Goal: Task Accomplishment & Management: Use online tool/utility

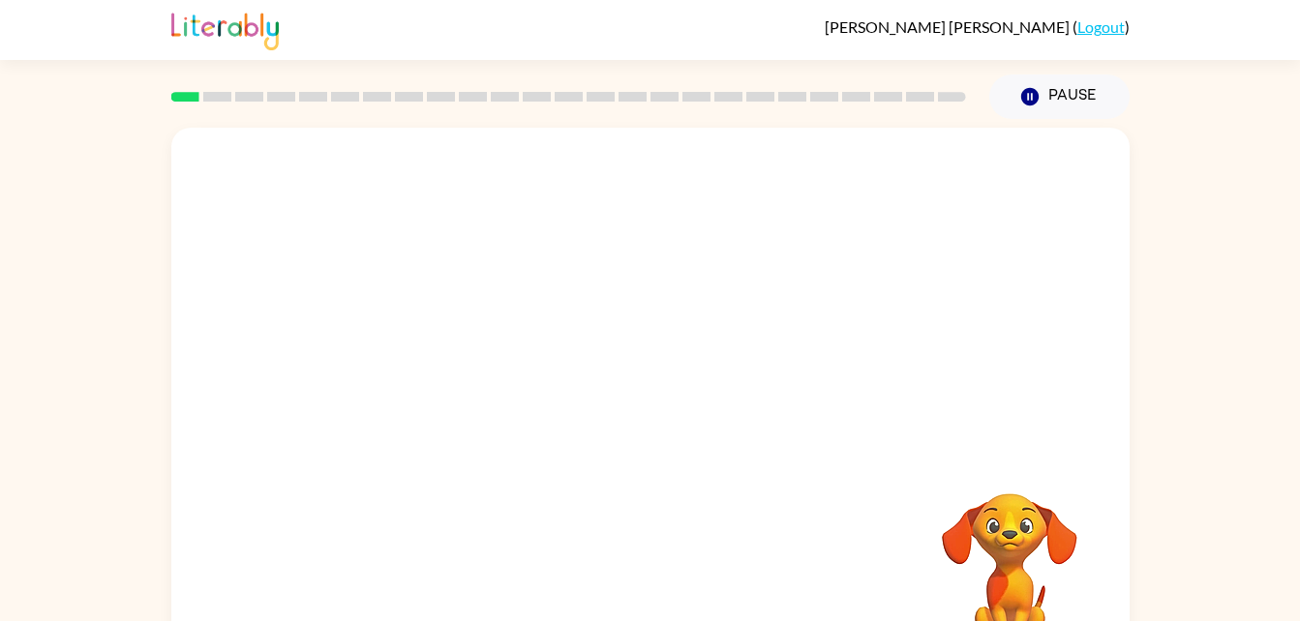
scroll to position [59, 0]
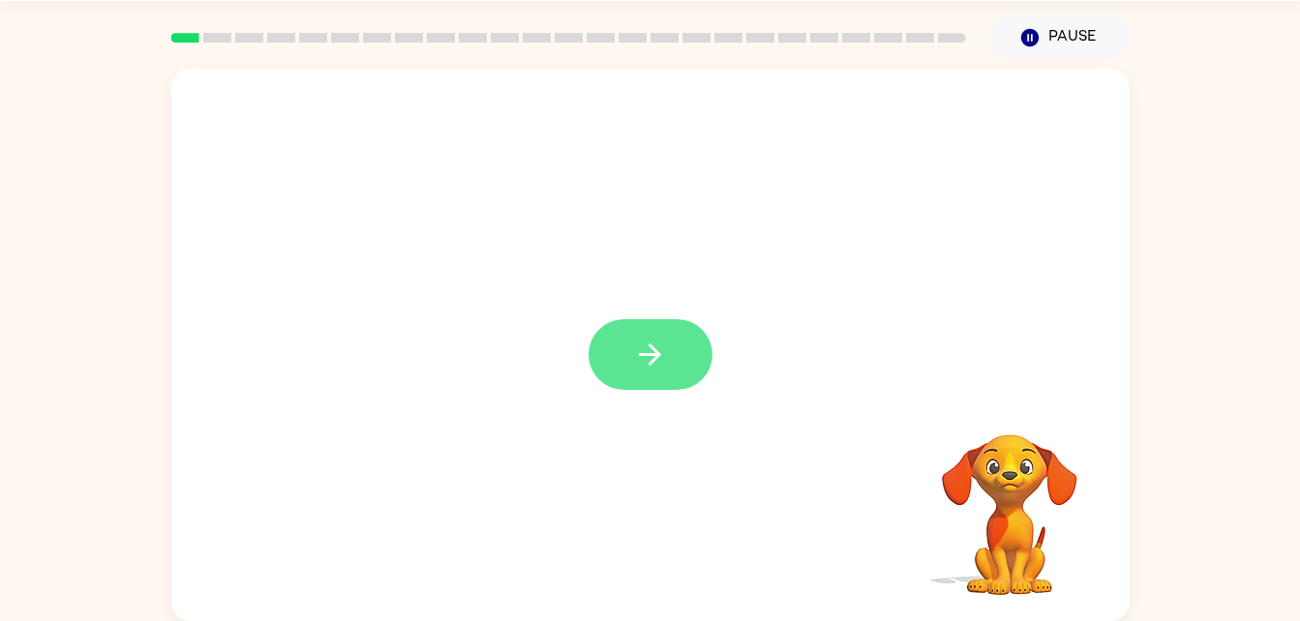
click at [656, 351] on icon "button" at bounding box center [650, 355] width 22 height 22
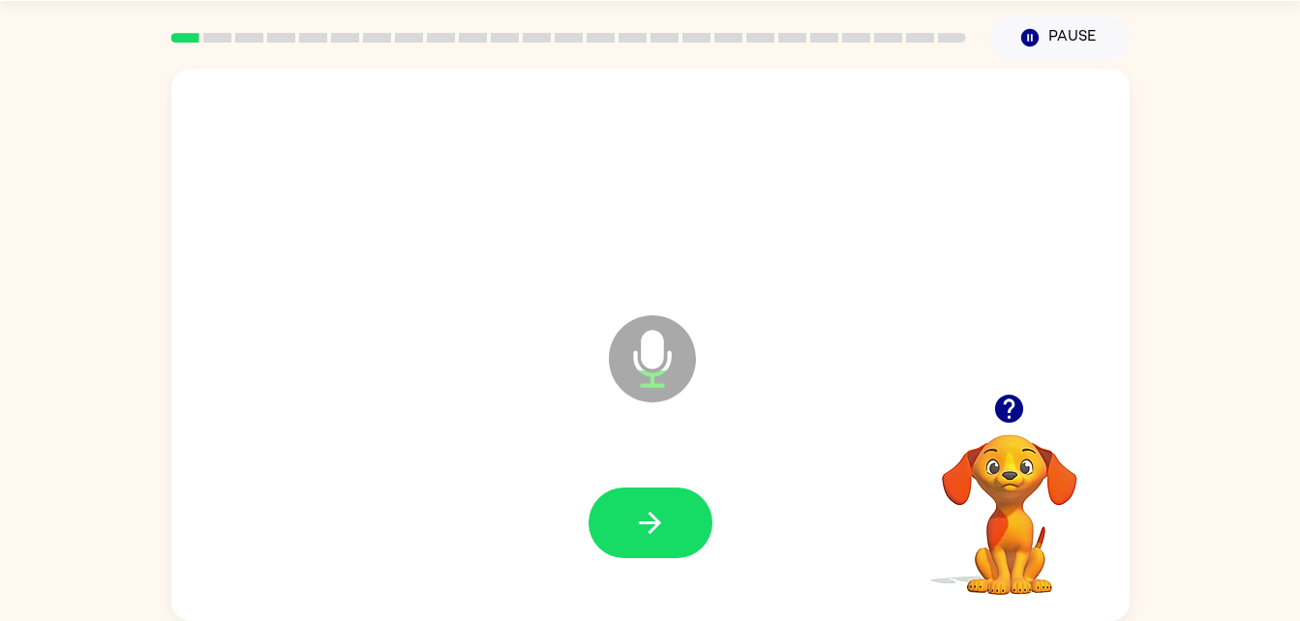
click at [620, 363] on icon at bounding box center [652, 358] width 87 height 87
click at [655, 519] on icon "button" at bounding box center [650, 523] width 22 height 22
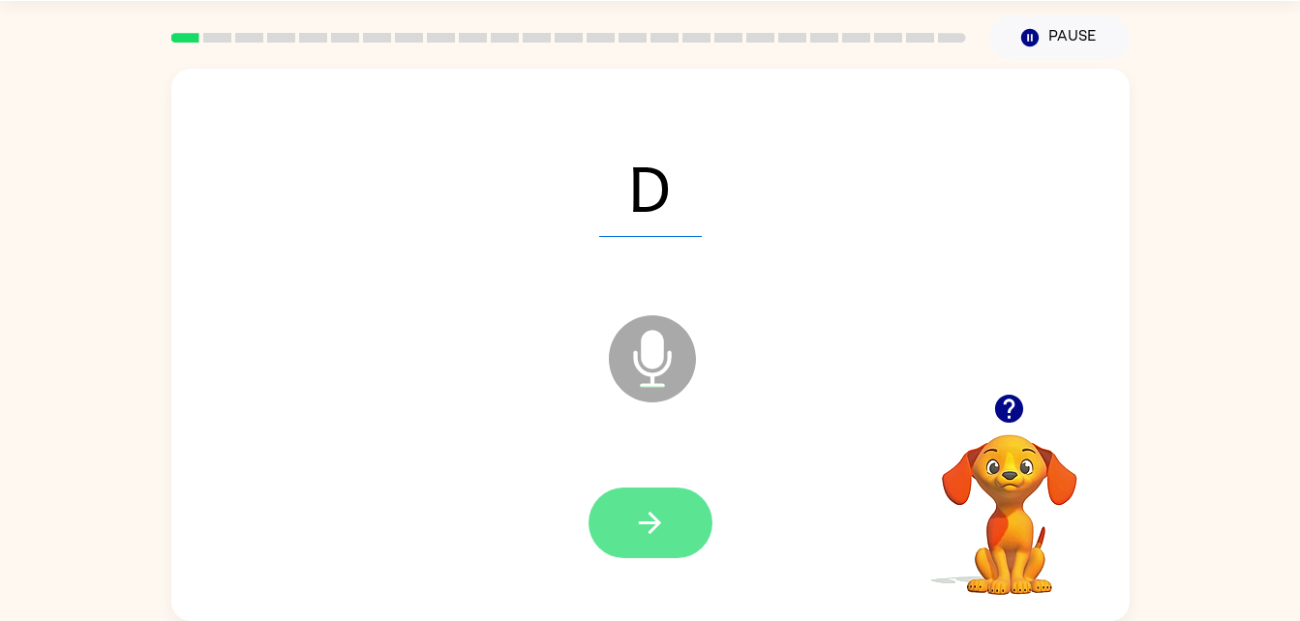
click at [631, 536] on button "button" at bounding box center [650, 523] width 124 height 71
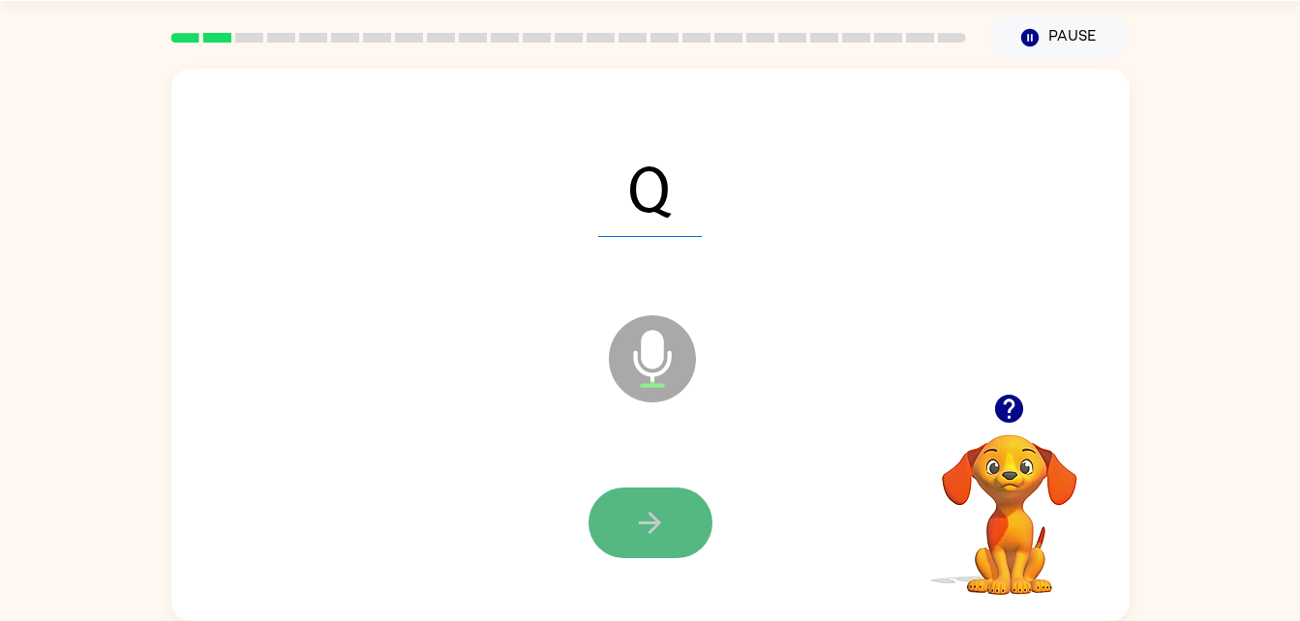
click at [646, 504] on button "button" at bounding box center [650, 523] width 124 height 71
click at [660, 522] on icon "button" at bounding box center [650, 523] width 34 height 34
click at [669, 516] on button "button" at bounding box center [650, 523] width 124 height 71
click at [644, 517] on icon "button" at bounding box center [650, 523] width 34 height 34
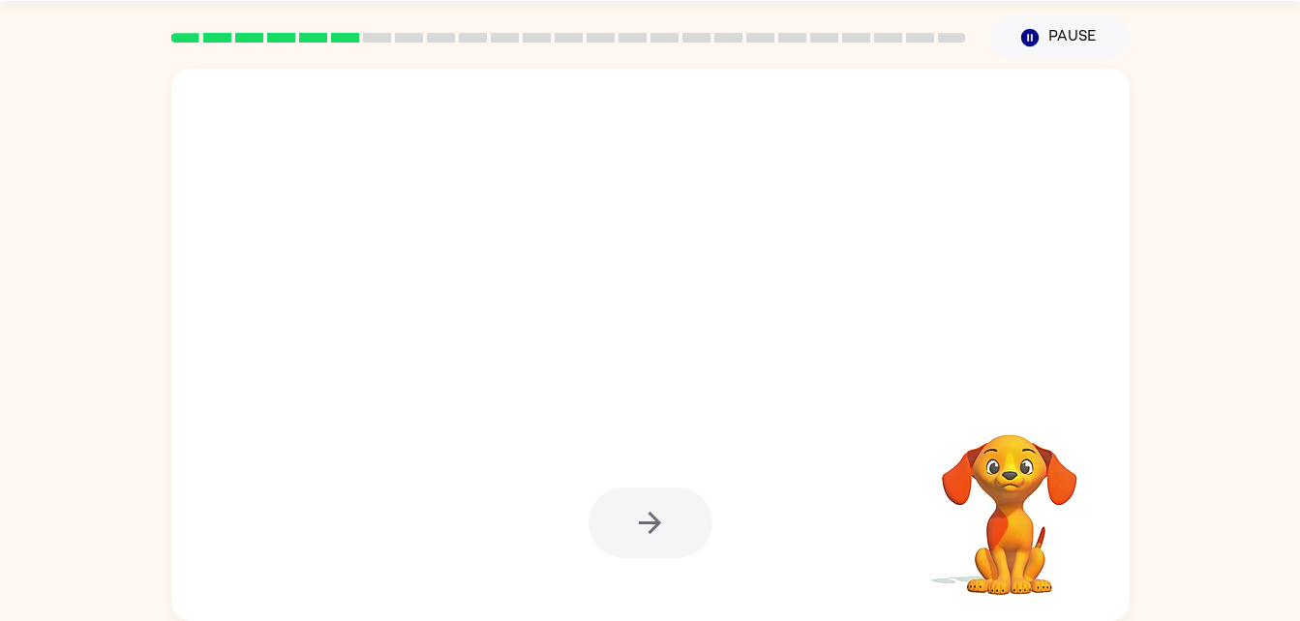
drag, startPoint x: 989, startPoint y: 407, endPoint x: 1057, endPoint y: 399, distance: 68.3
click at [1057, 399] on div "Your browser must support playing .mp4 files to use Literably. Please try using…" at bounding box center [650, 345] width 958 height 553
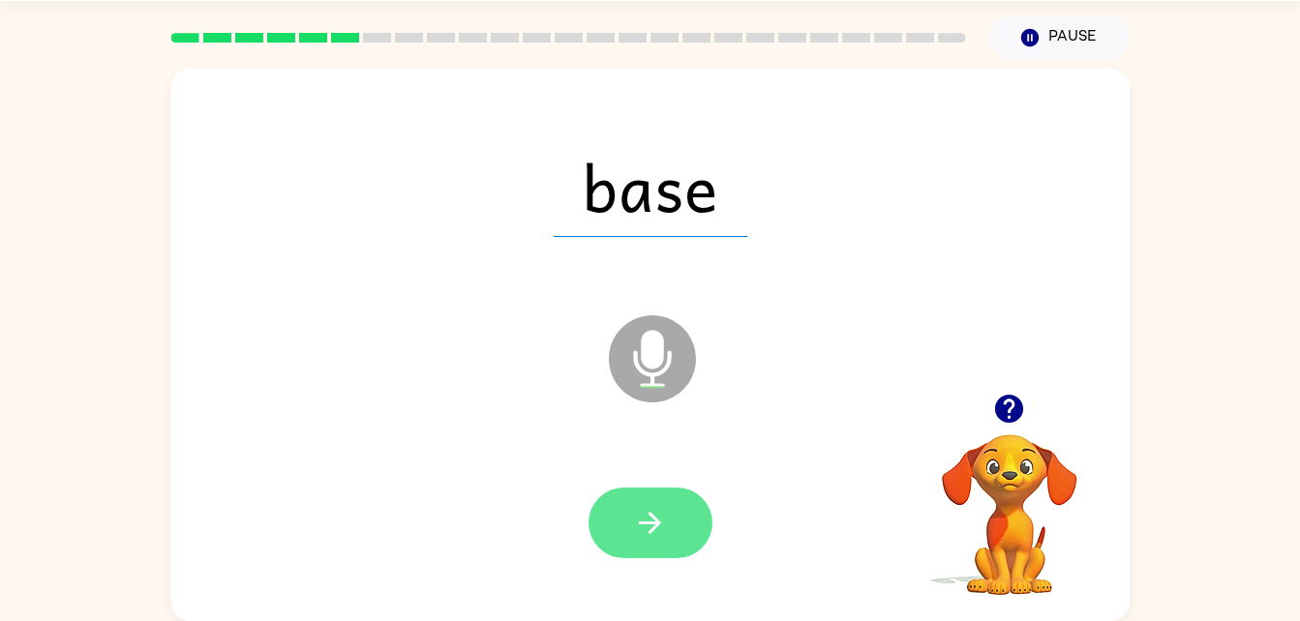
click at [630, 519] on button "button" at bounding box center [650, 523] width 124 height 71
click at [628, 518] on button "button" at bounding box center [650, 523] width 124 height 71
click at [623, 537] on button "button" at bounding box center [650, 523] width 124 height 71
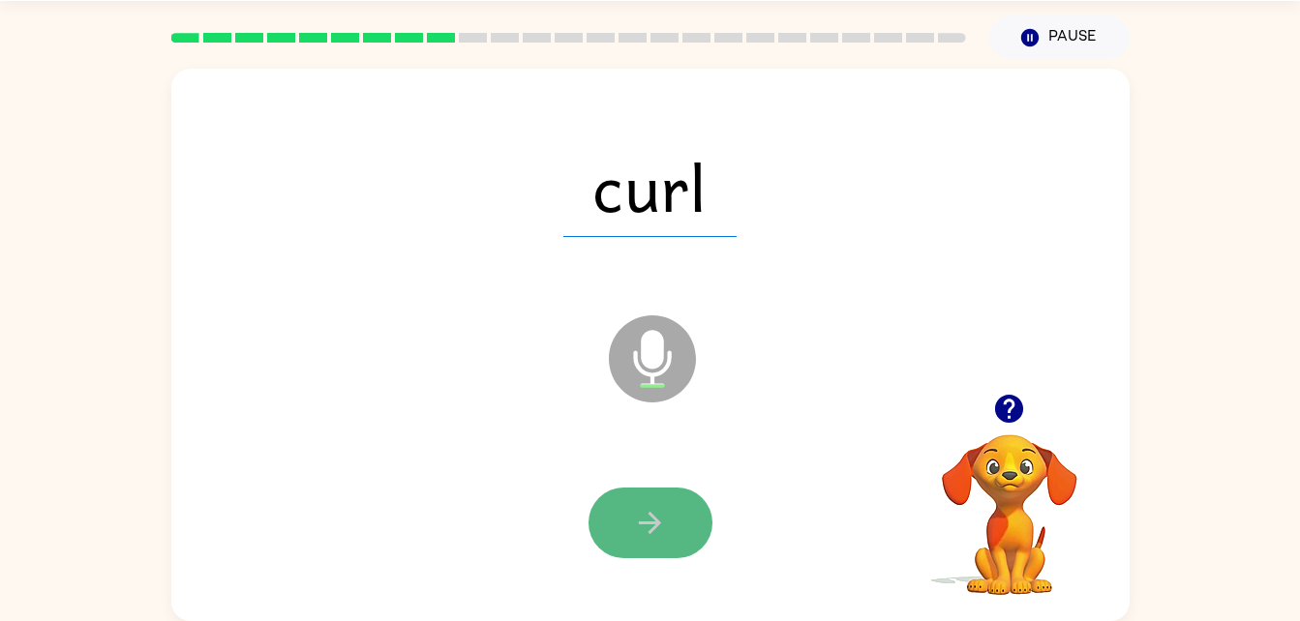
click at [640, 526] on icon "button" at bounding box center [650, 523] width 34 height 34
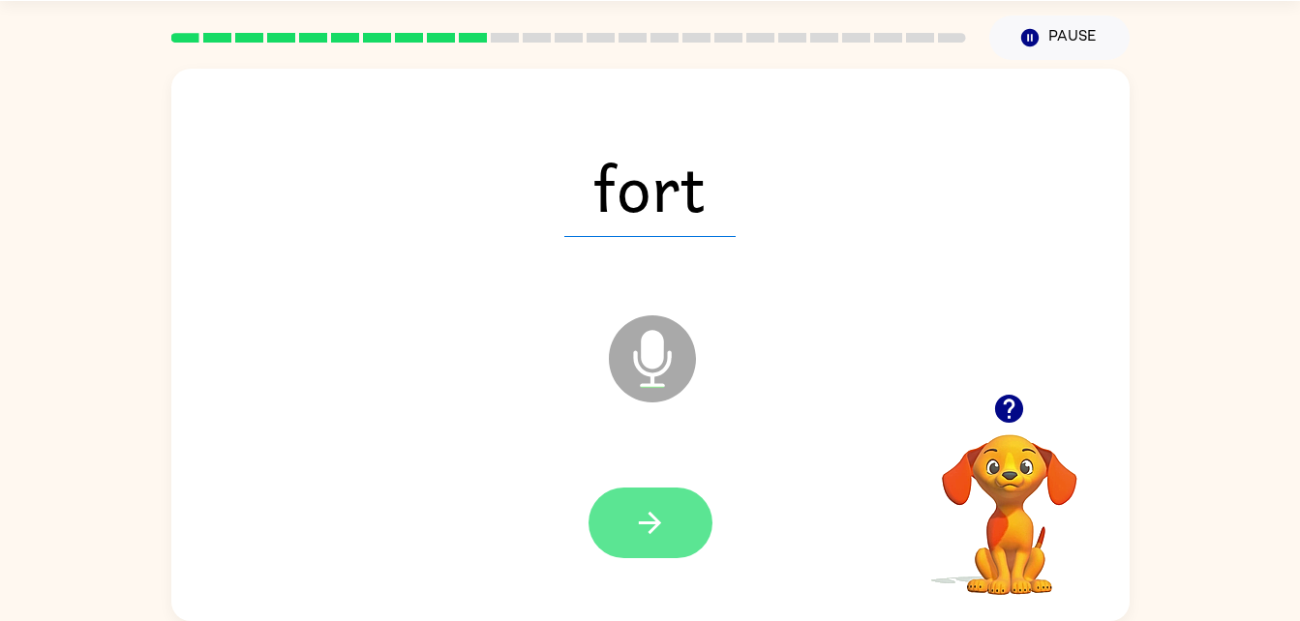
click at [626, 531] on button "button" at bounding box center [650, 523] width 124 height 71
click at [651, 524] on icon "button" at bounding box center [650, 523] width 34 height 34
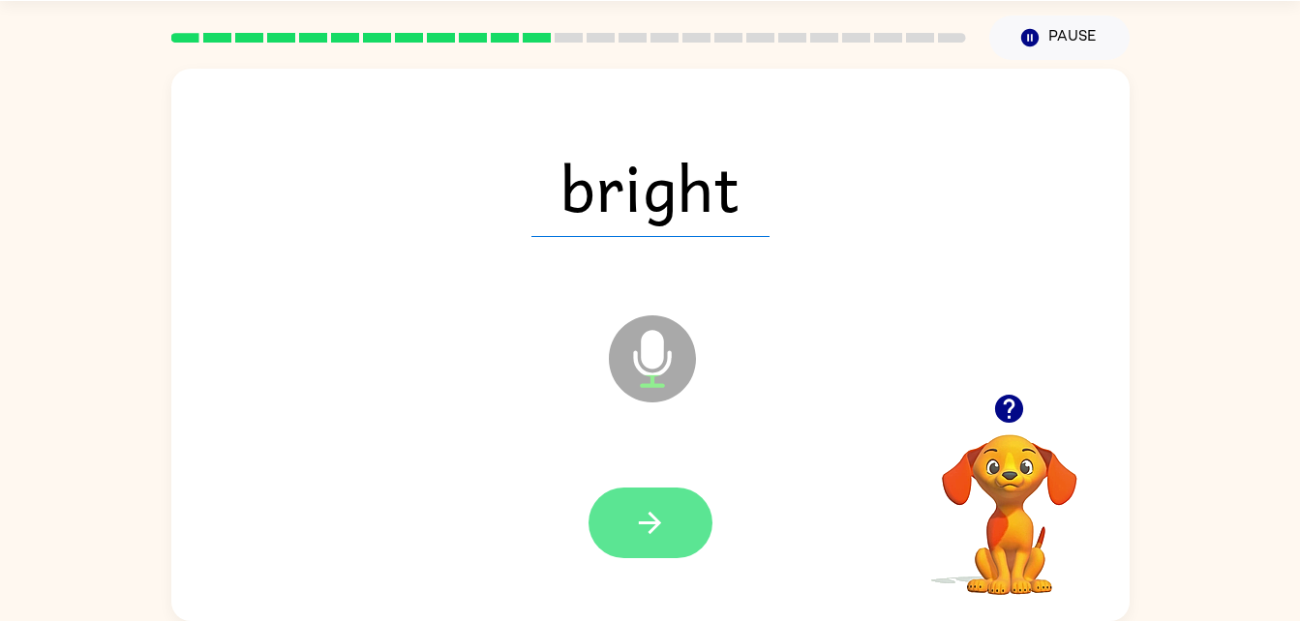
click at [627, 535] on button "button" at bounding box center [650, 523] width 124 height 71
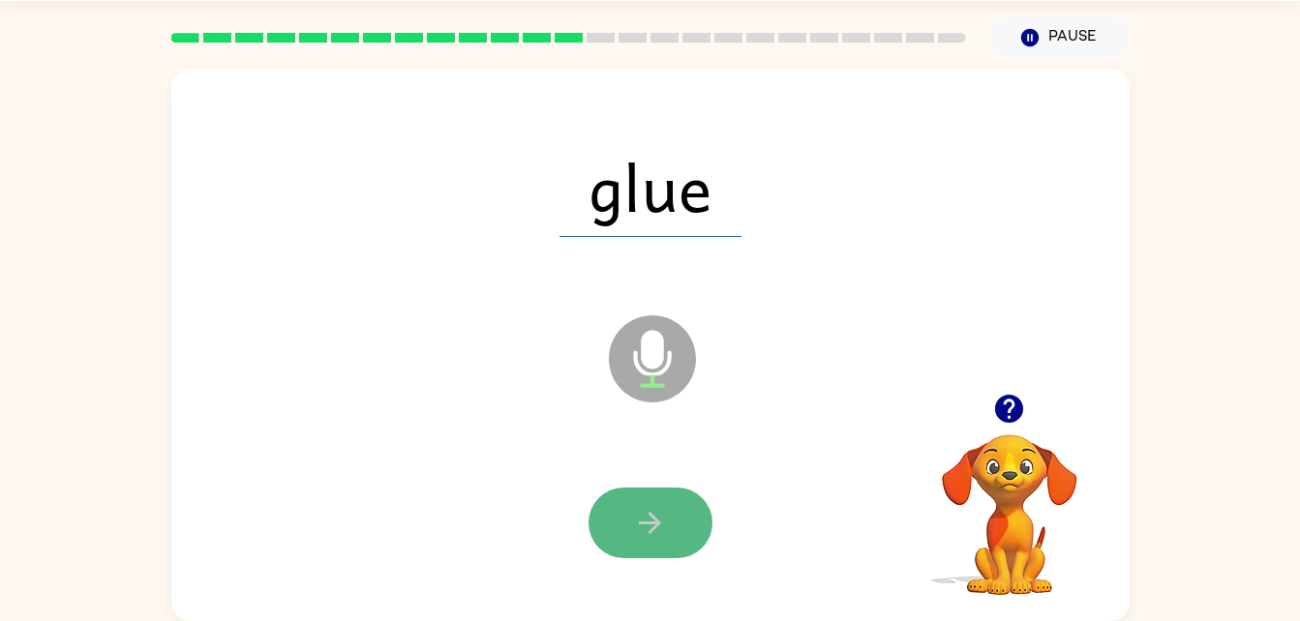
click at [672, 499] on button "button" at bounding box center [650, 523] width 124 height 71
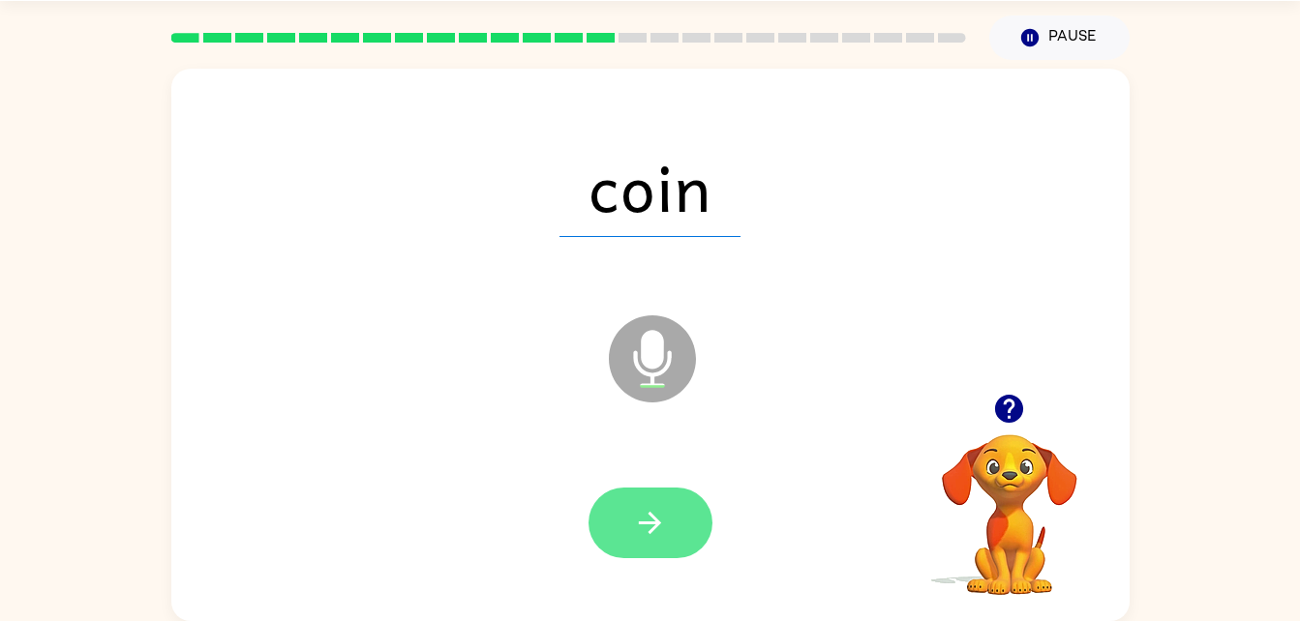
click at [644, 520] on icon "button" at bounding box center [650, 523] width 34 height 34
click at [630, 535] on button "button" at bounding box center [650, 523] width 124 height 71
click at [607, 519] on button "button" at bounding box center [650, 523] width 124 height 71
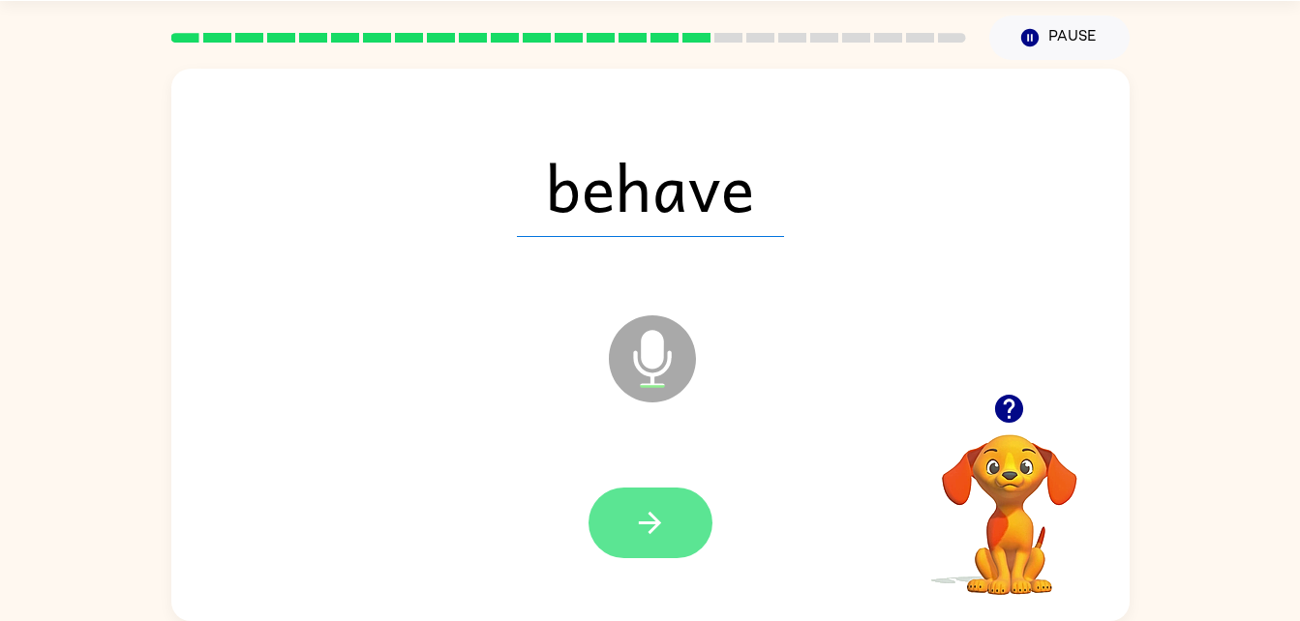
click at [638, 500] on button "button" at bounding box center [650, 523] width 124 height 71
click at [657, 506] on icon "button" at bounding box center [650, 523] width 34 height 34
click at [644, 493] on button "button" at bounding box center [650, 523] width 124 height 71
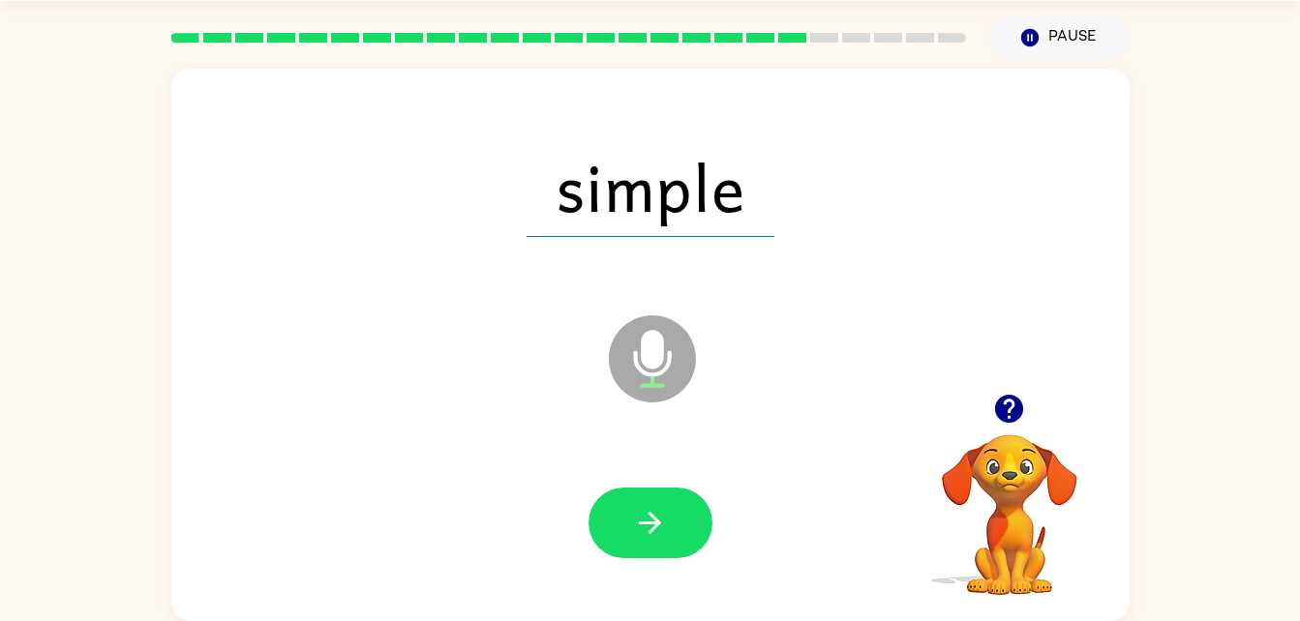
click at [899, 386] on div "simple Microphone The Microphone is here when it is your turn to talk" at bounding box center [650, 345] width 958 height 553
click at [661, 501] on button "button" at bounding box center [650, 523] width 124 height 71
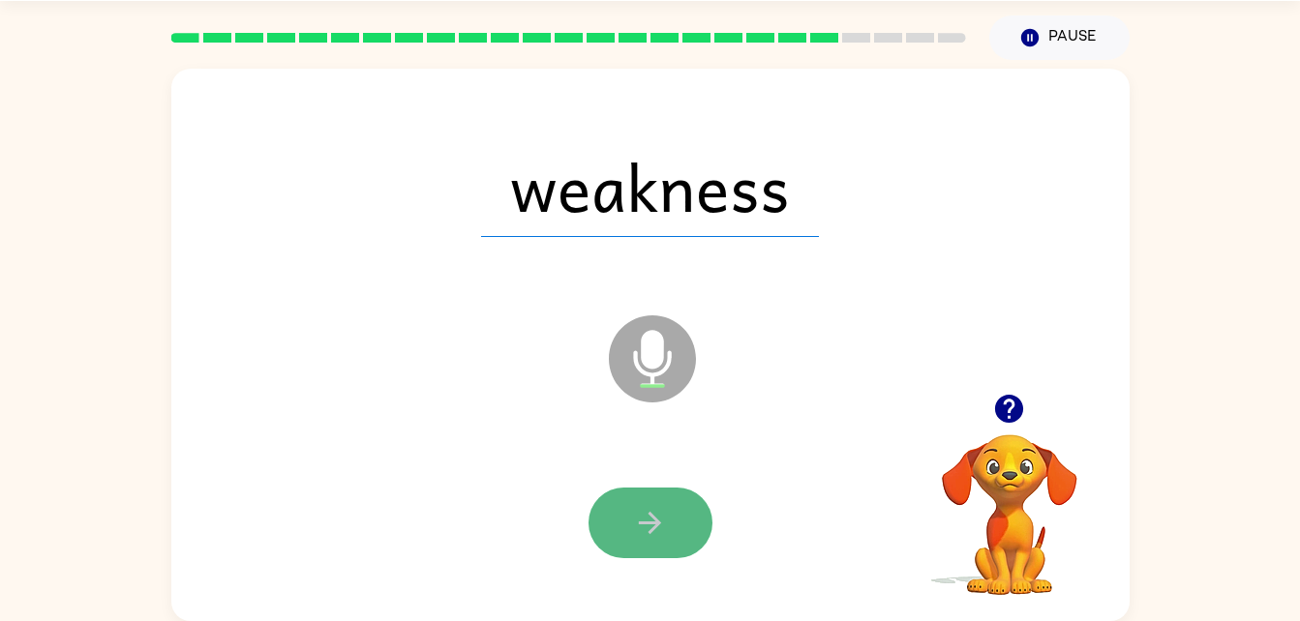
click at [648, 509] on icon "button" at bounding box center [650, 523] width 34 height 34
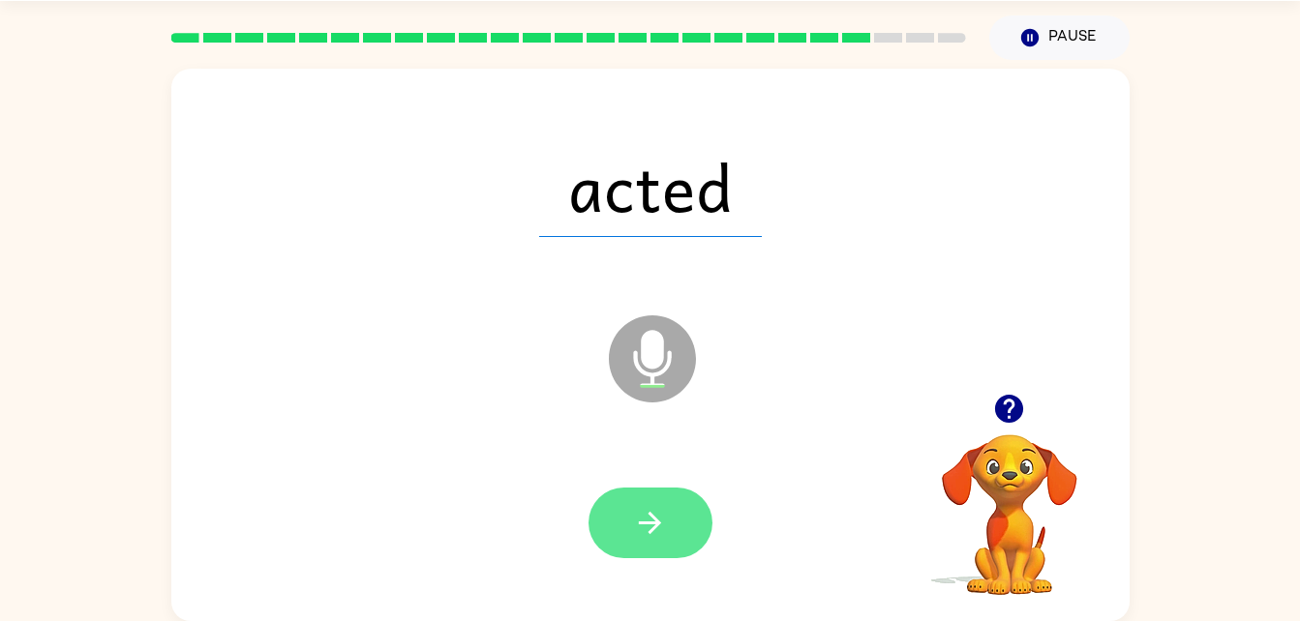
click at [660, 523] on icon "button" at bounding box center [650, 523] width 22 height 22
click at [666, 501] on button "button" at bounding box center [650, 523] width 124 height 71
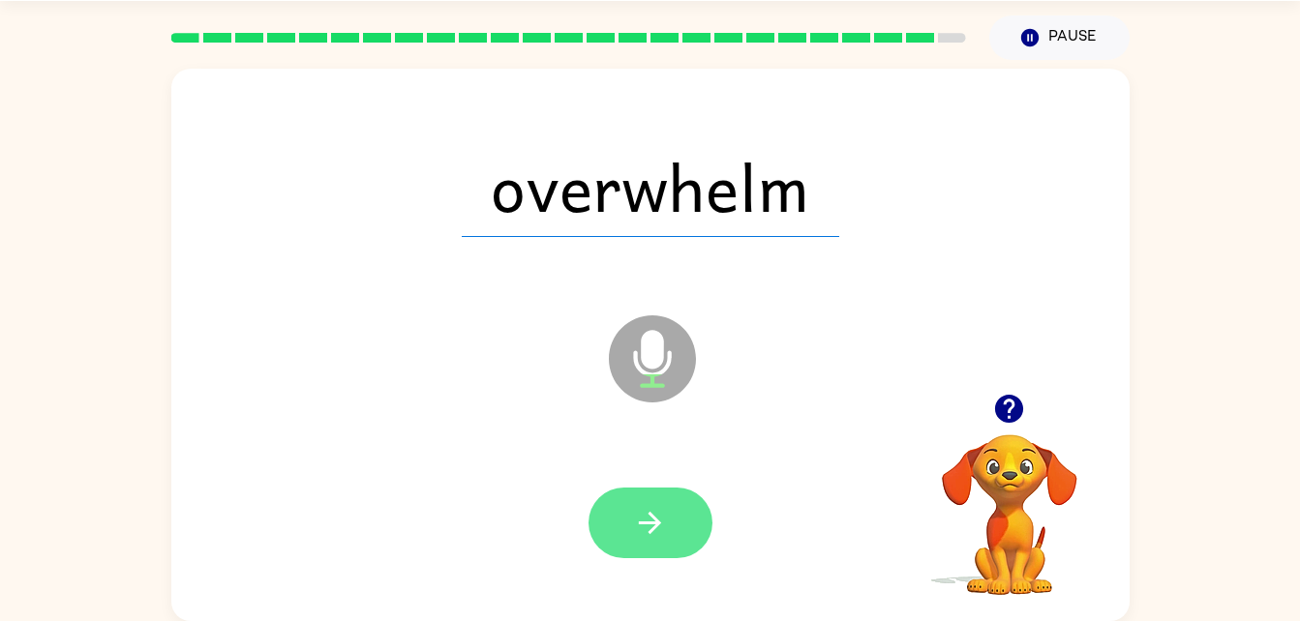
click at [663, 509] on icon "button" at bounding box center [650, 523] width 34 height 34
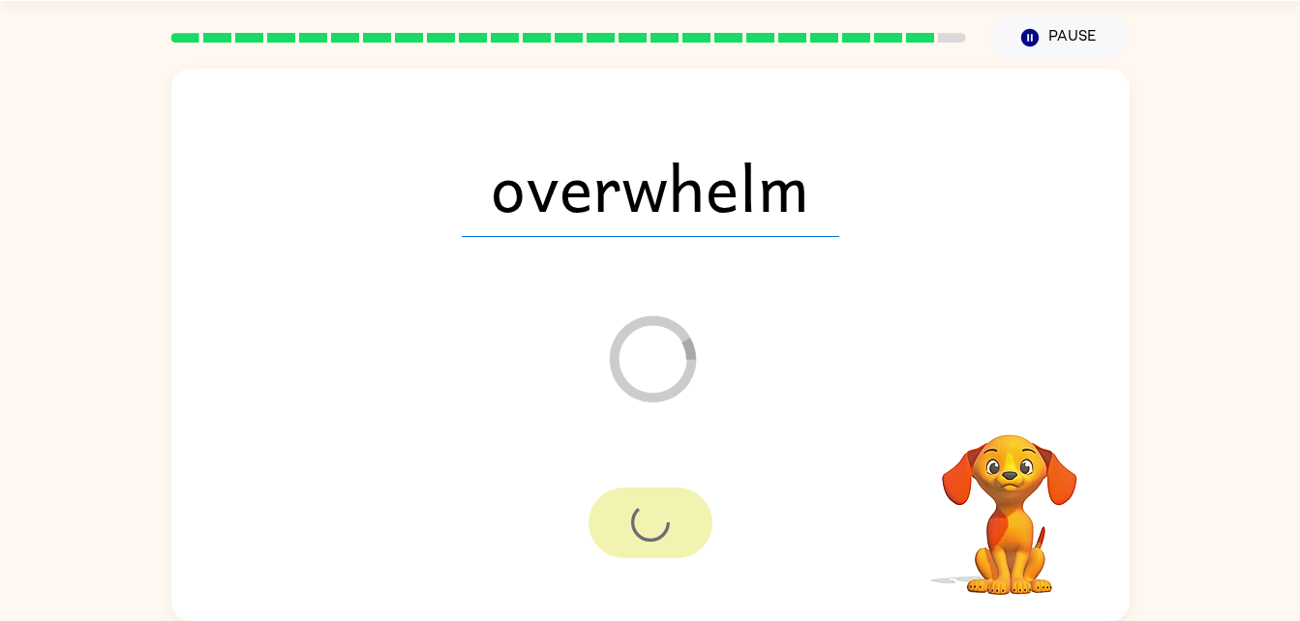
scroll to position [24, 0]
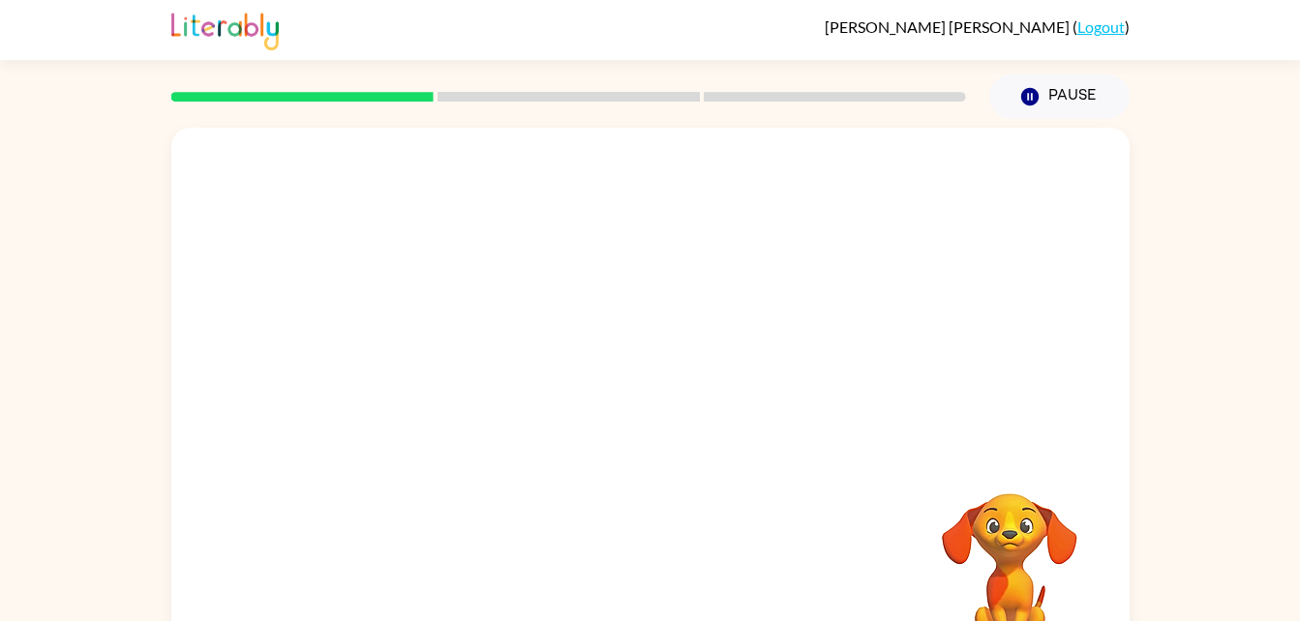
scroll to position [59, 0]
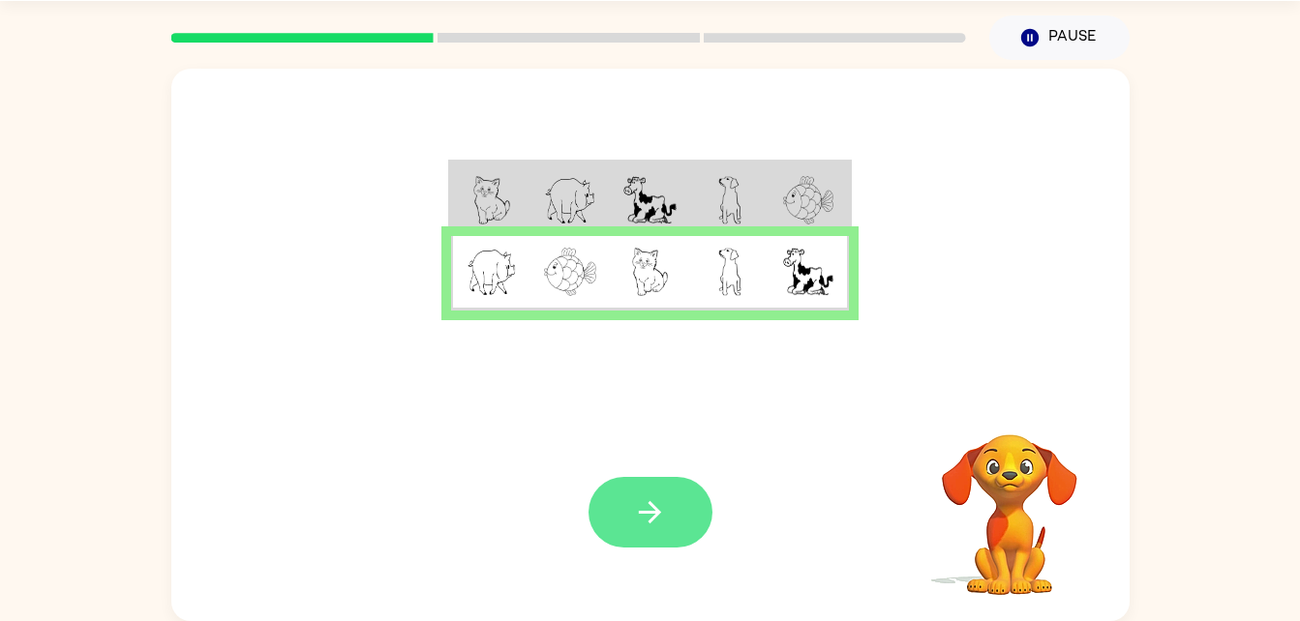
drag, startPoint x: 733, startPoint y: 466, endPoint x: 610, endPoint y: 512, distance: 131.0
click at [610, 512] on div "Your browser must support playing .mp4 files to use Literably. Please try using…" at bounding box center [650, 513] width 958 height 218
click at [628, 514] on button "button" at bounding box center [650, 512] width 124 height 71
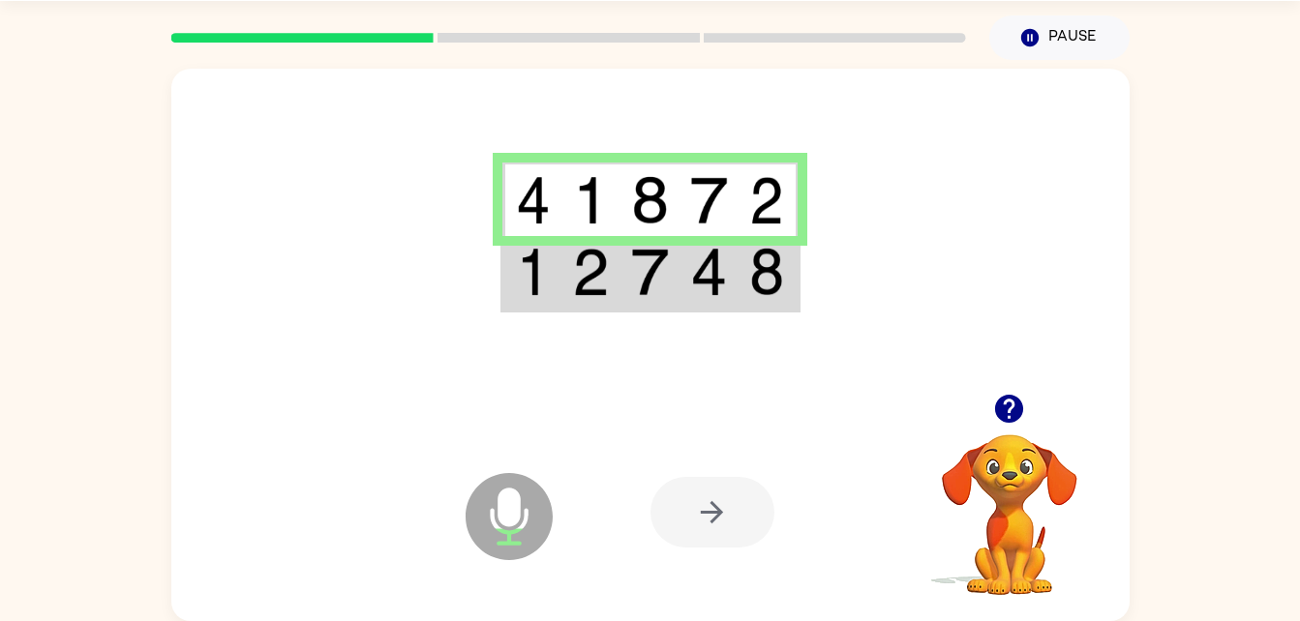
click at [717, 518] on div at bounding box center [712, 512] width 124 height 71
click at [713, 510] on div at bounding box center [712, 512] width 124 height 71
click at [1005, 406] on icon "button" at bounding box center [1009, 409] width 28 height 28
click at [681, 502] on div at bounding box center [712, 512] width 124 height 71
click at [493, 517] on icon "Microphone The Microphone is here when it is your turn to talk" at bounding box center [606, 540] width 290 height 145
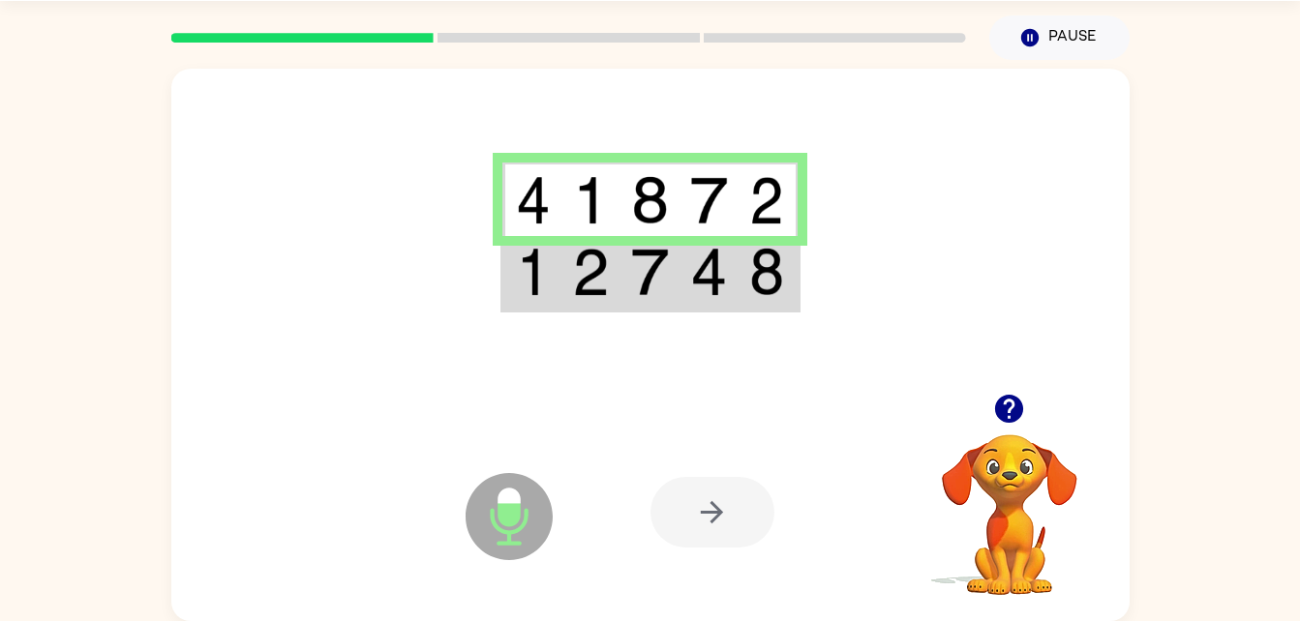
click at [746, 448] on div at bounding box center [792, 513] width 285 height 218
click at [1021, 42] on icon "Pause" at bounding box center [1029, 37] width 21 height 21
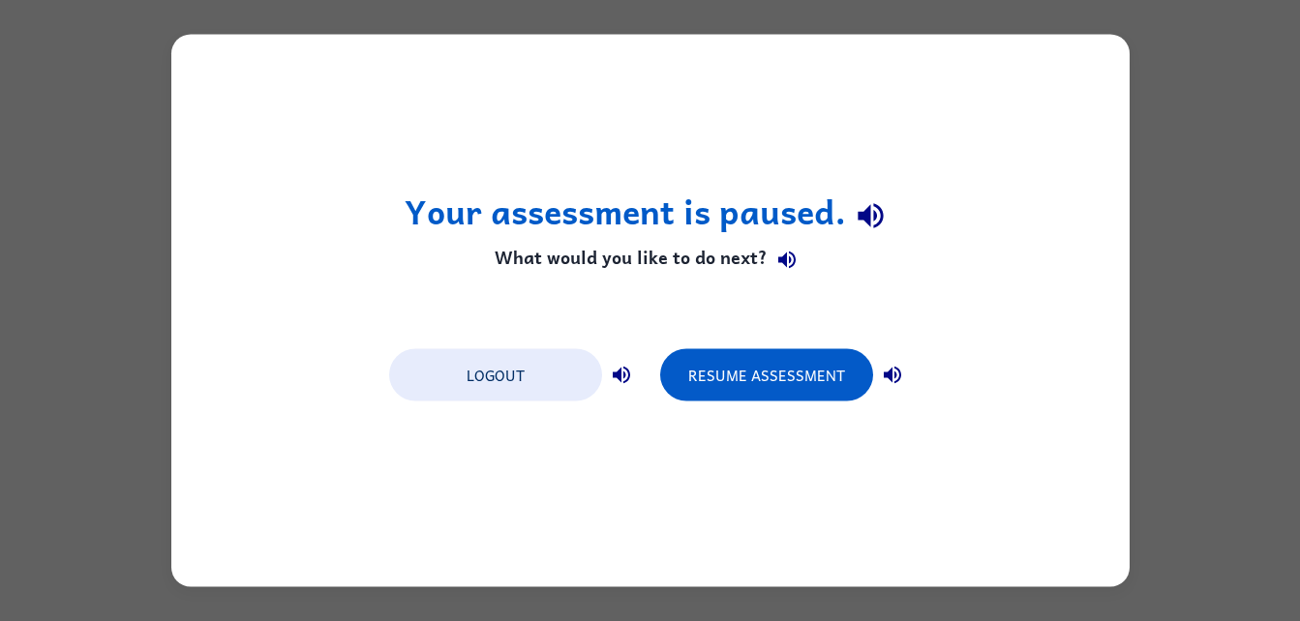
scroll to position [0, 0]
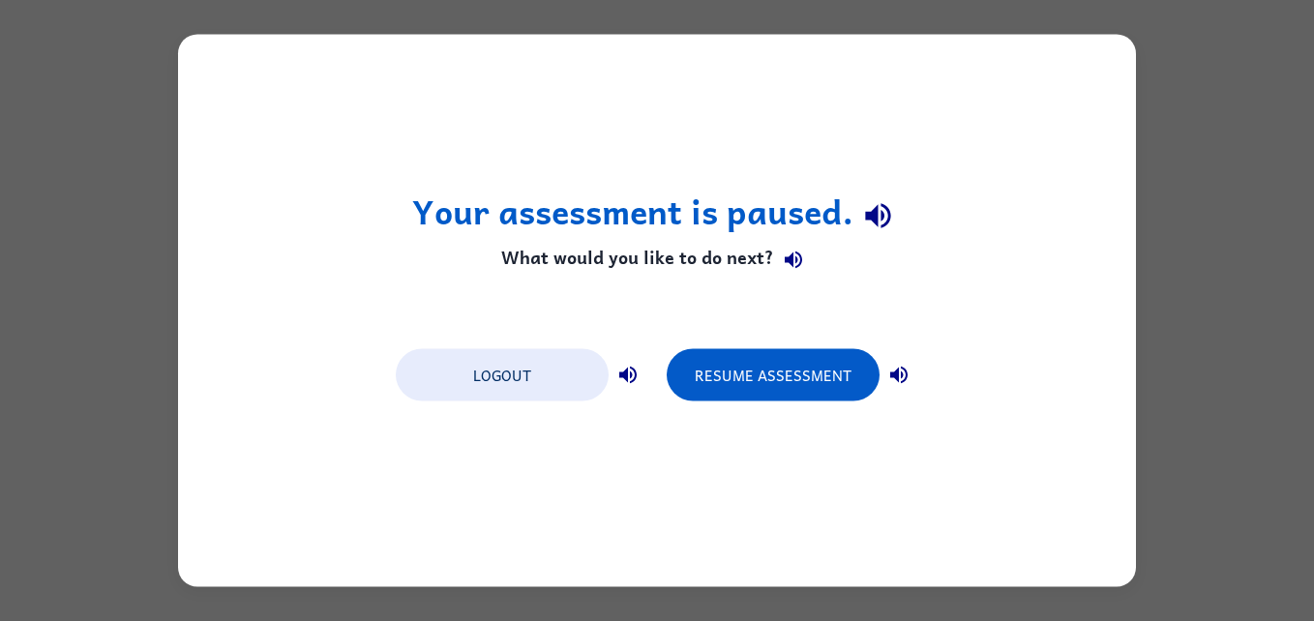
click at [1087, 179] on div "Your assessment is paused. What would you like to do next? Logout Resume Assess…" at bounding box center [657, 311] width 958 height 553
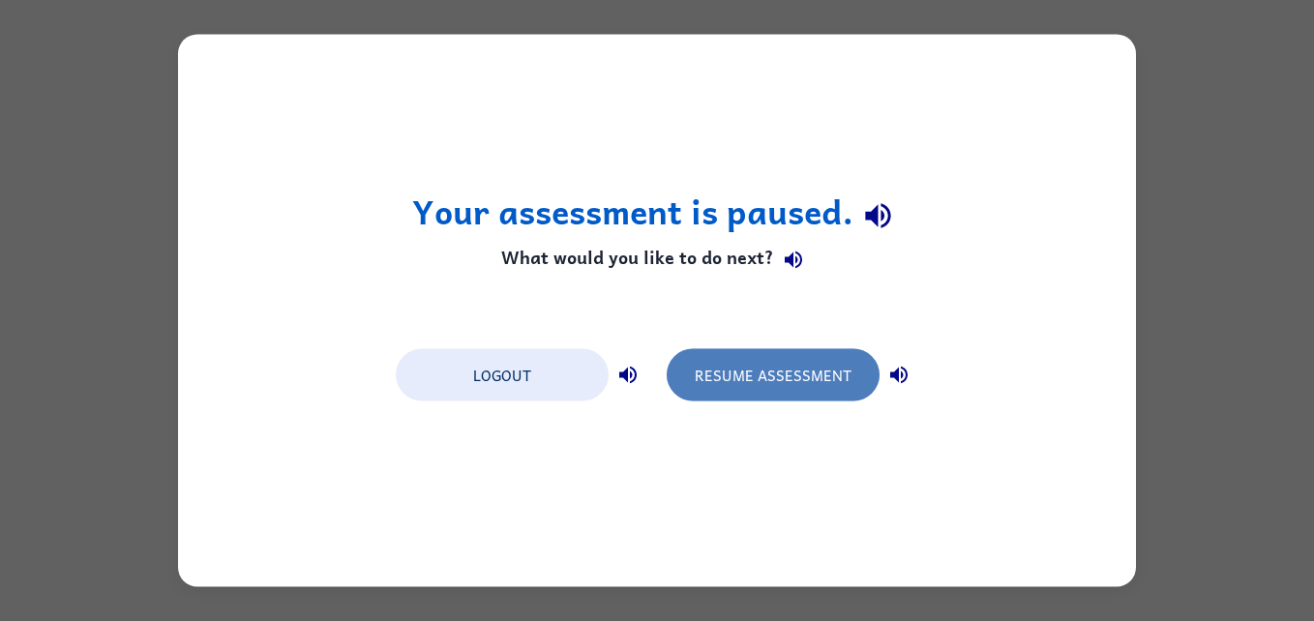
click at [781, 384] on button "Resume Assessment" at bounding box center [773, 375] width 213 height 52
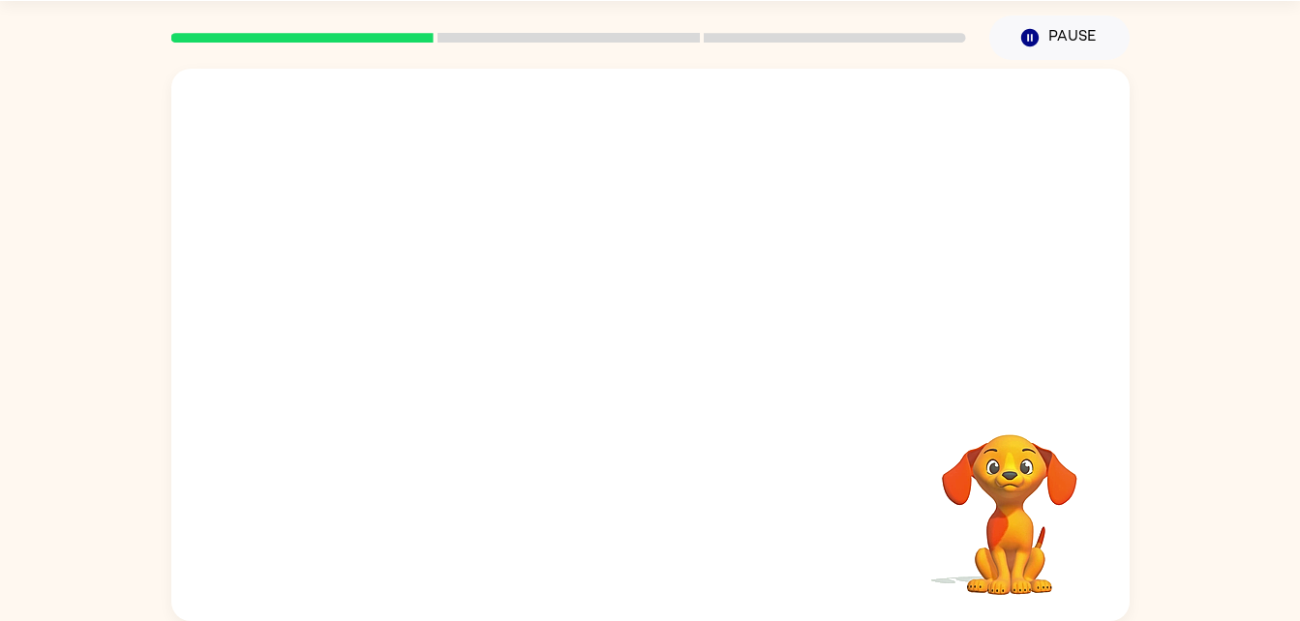
scroll to position [59, 0]
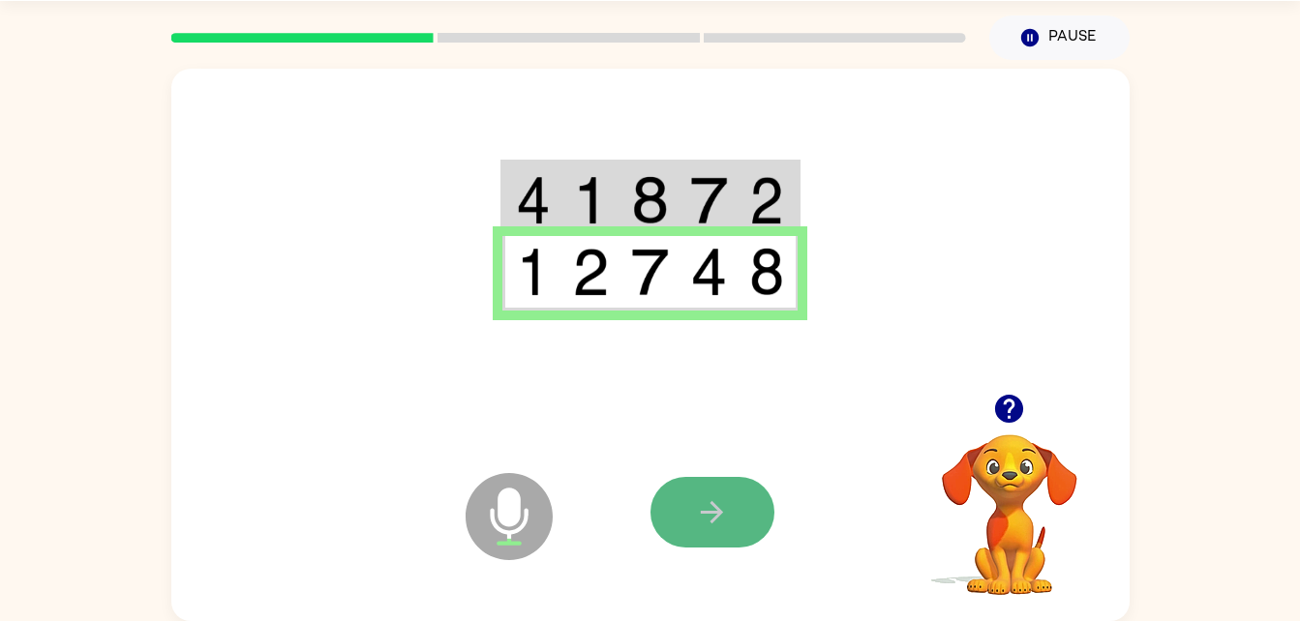
click at [700, 521] on icon "button" at bounding box center [712, 512] width 34 height 34
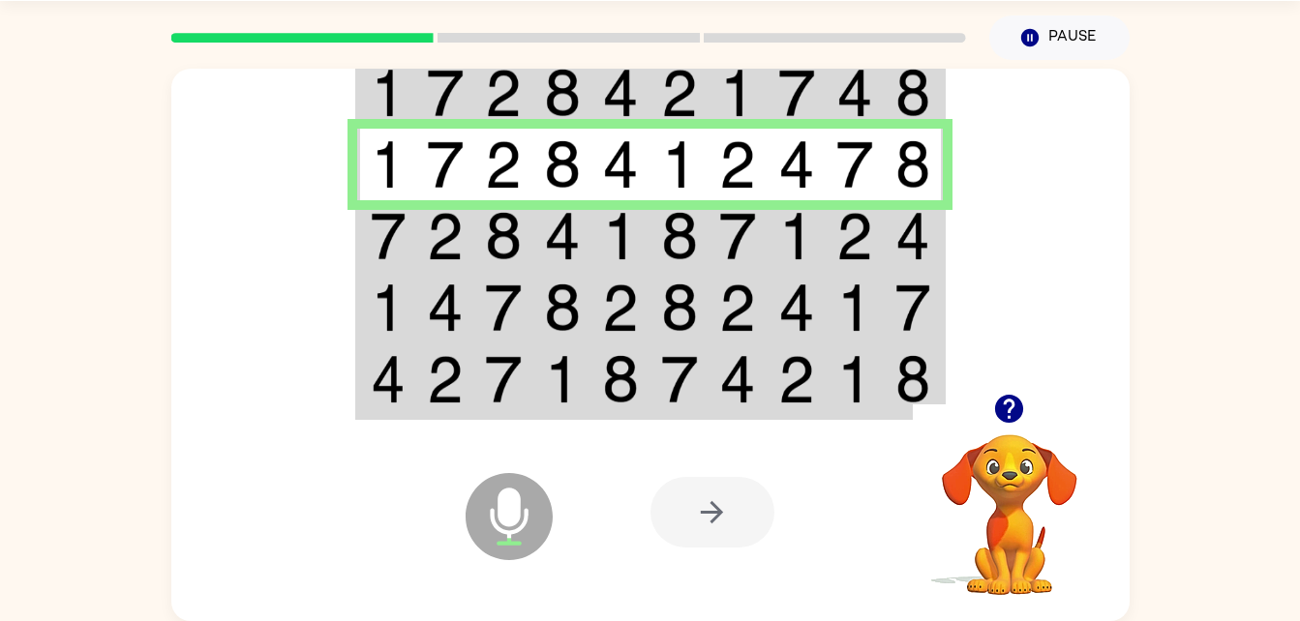
click at [1066, 275] on div at bounding box center [650, 231] width 958 height 325
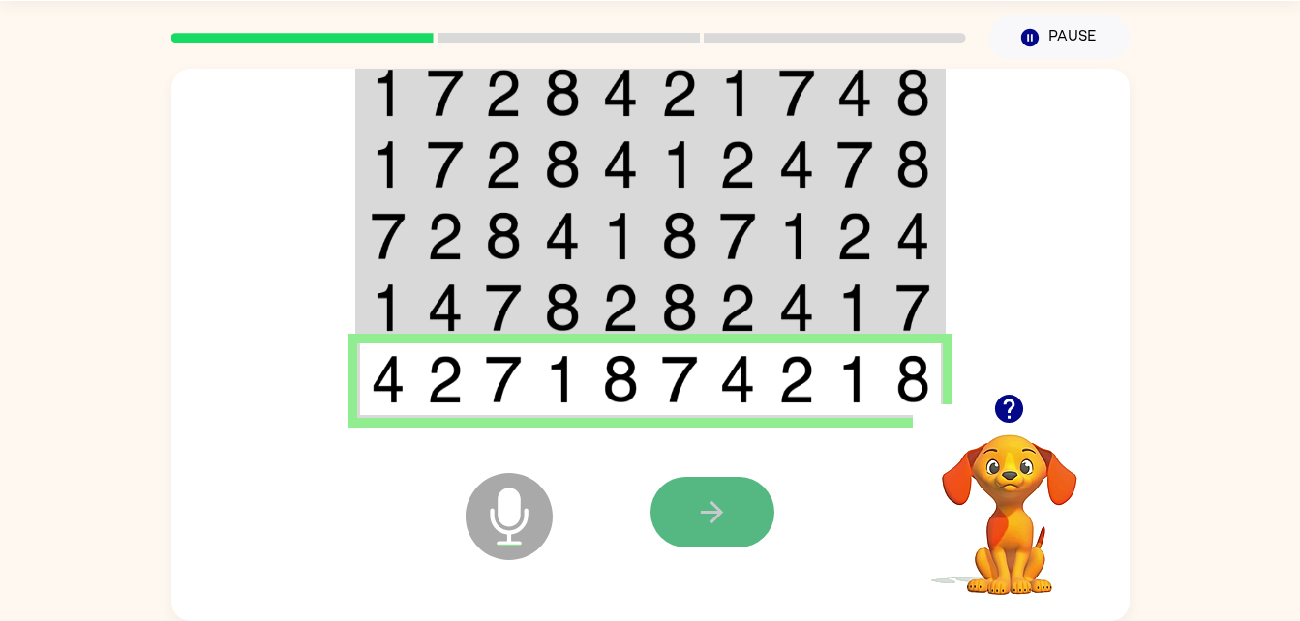
click at [727, 506] on icon "button" at bounding box center [712, 512] width 34 height 34
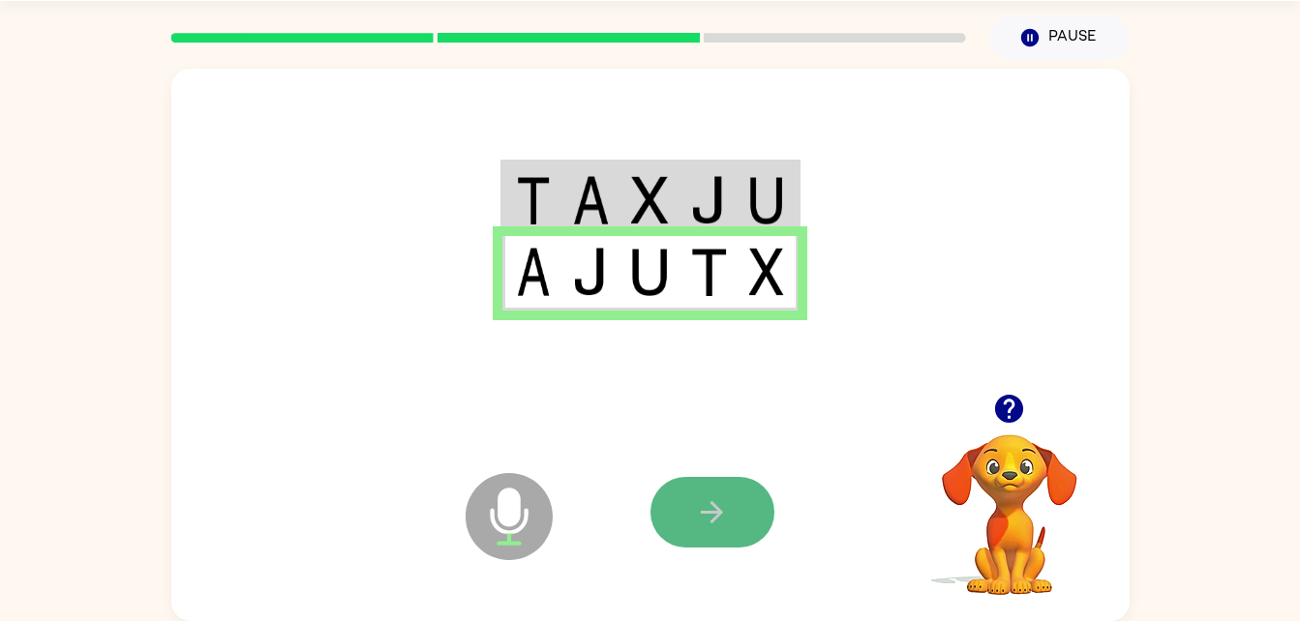
click at [709, 491] on button "button" at bounding box center [712, 512] width 124 height 71
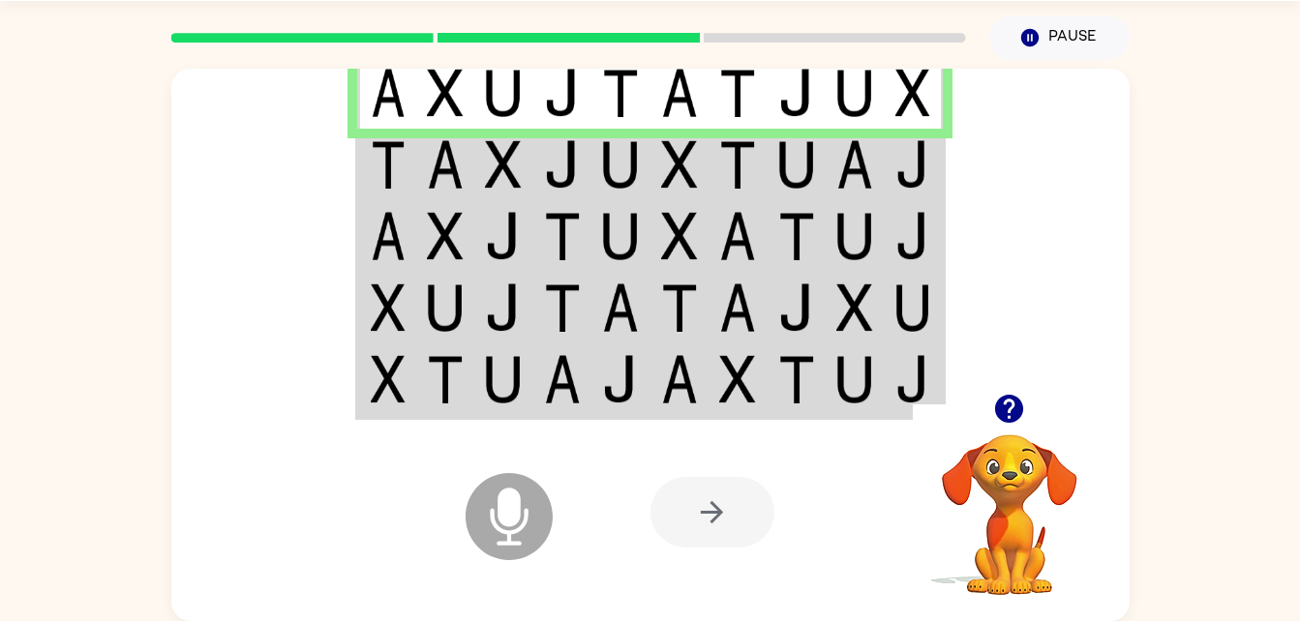
scroll to position [0, 0]
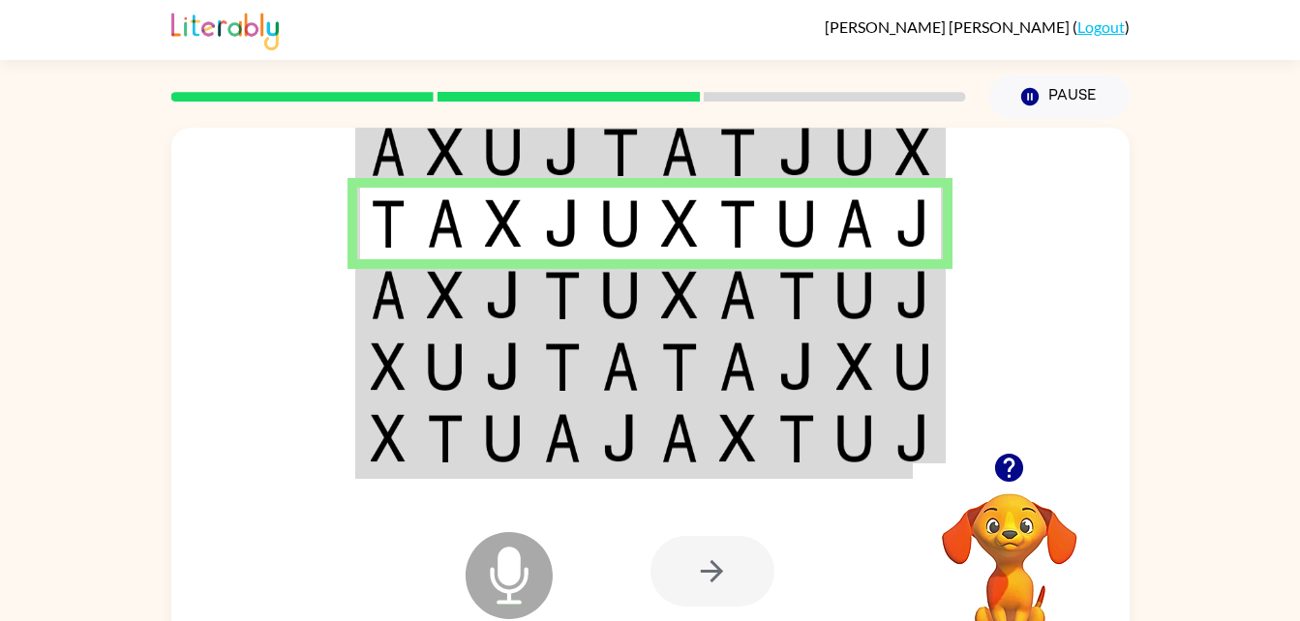
click at [507, 556] on icon "Microphone The Microphone is here when it is your turn to talk" at bounding box center [606, 599] width 290 height 145
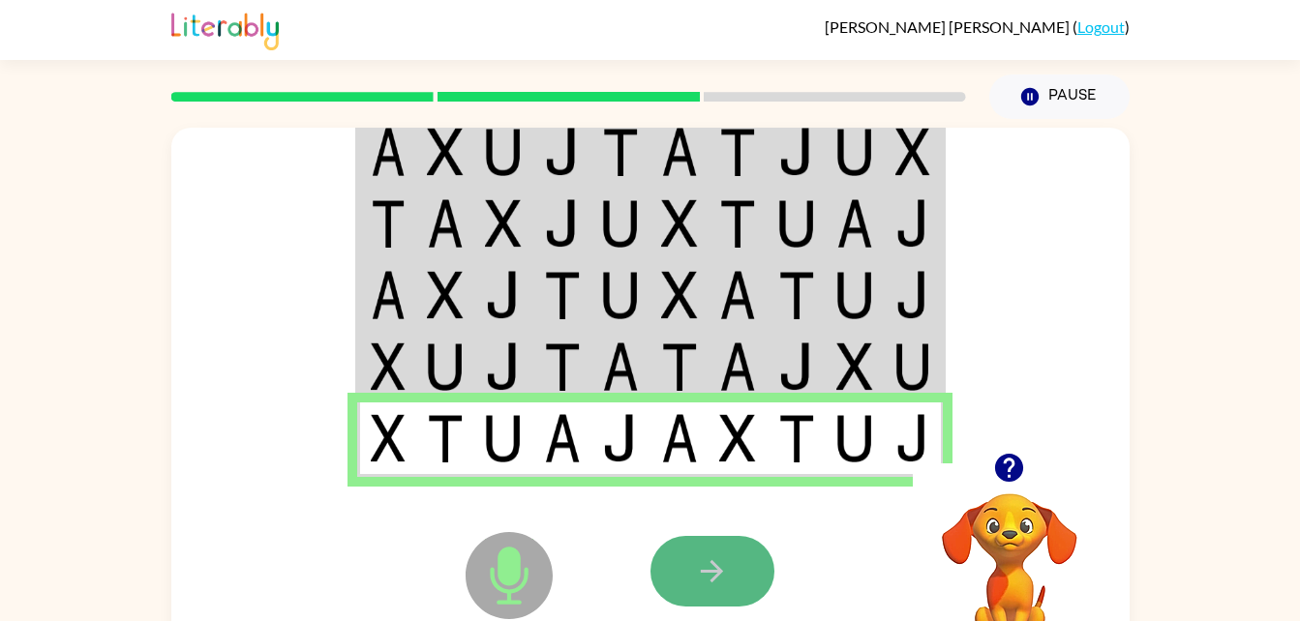
click at [708, 579] on icon "button" at bounding box center [712, 571] width 34 height 34
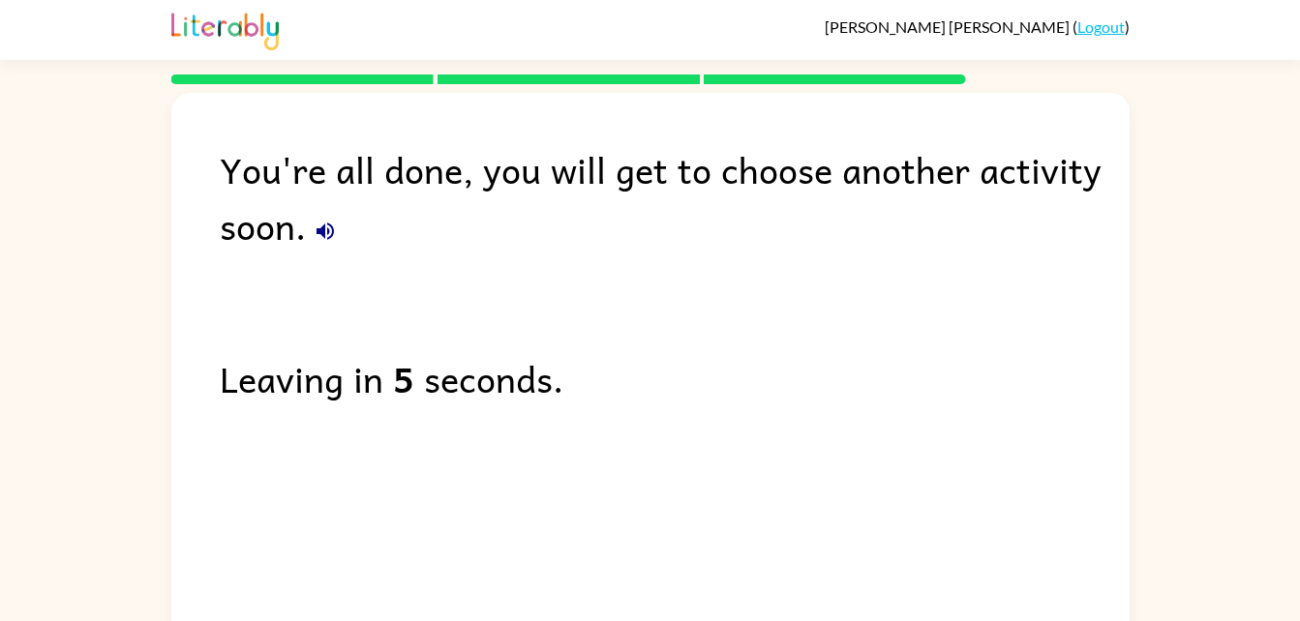
click at [1013, 371] on div "Leaving in 5 seconds." at bounding box center [675, 378] width 910 height 56
click at [323, 225] on icon "button" at bounding box center [324, 231] width 17 height 17
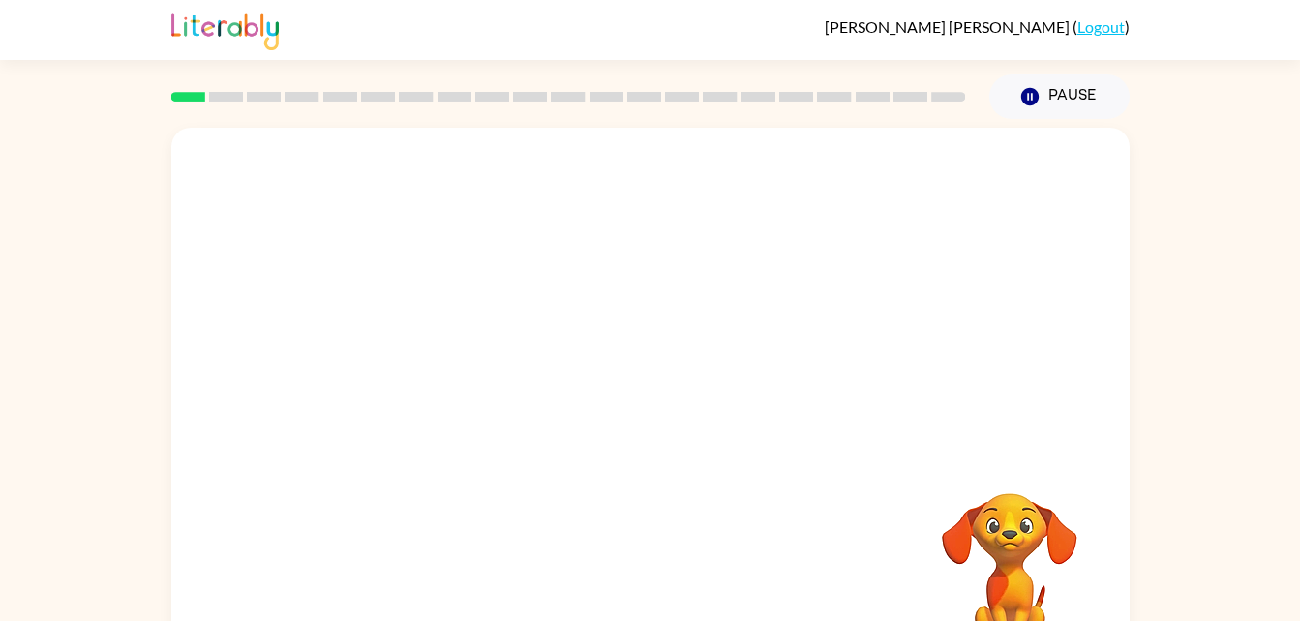
scroll to position [59, 0]
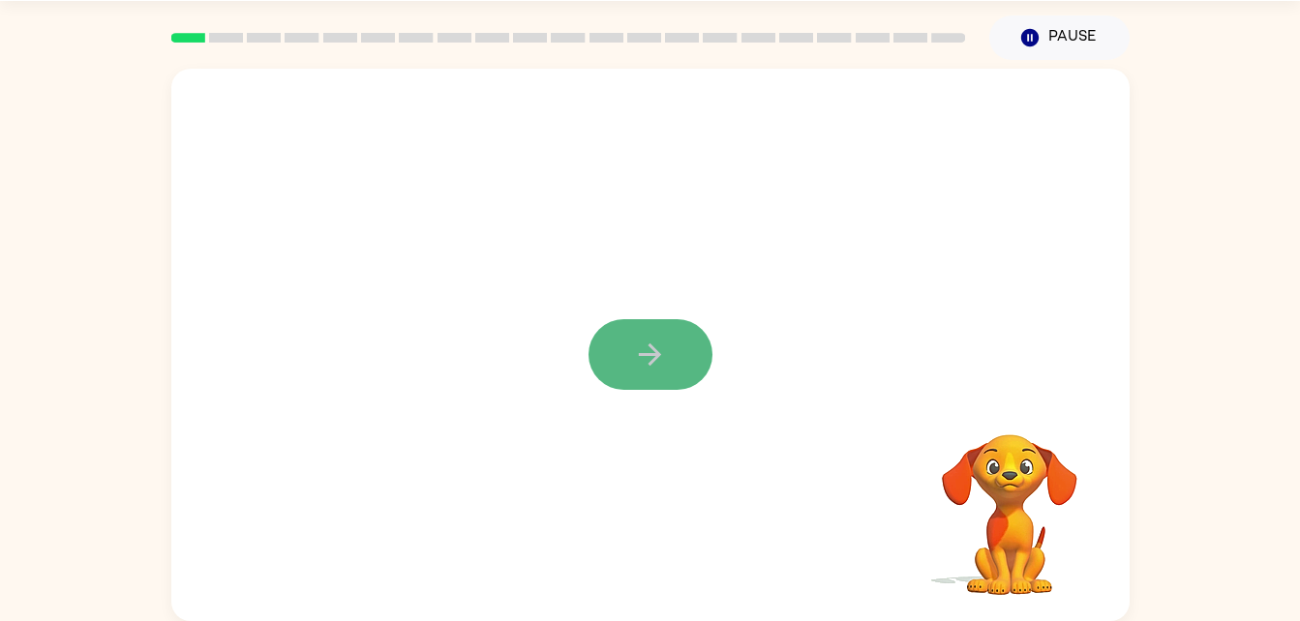
click at [645, 363] on icon "button" at bounding box center [650, 355] width 34 height 34
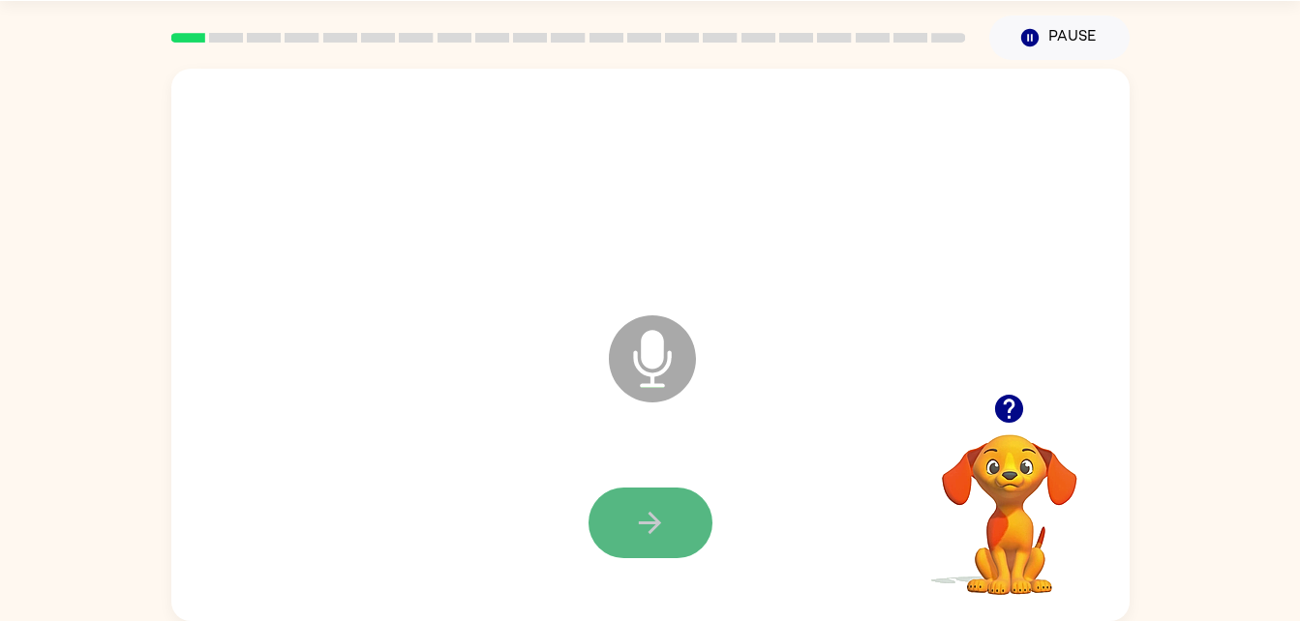
click at [678, 518] on button "button" at bounding box center [650, 523] width 124 height 71
click at [630, 509] on button "button" at bounding box center [650, 523] width 124 height 71
drag, startPoint x: 886, startPoint y: 384, endPoint x: 670, endPoint y: 497, distance: 244.5
click at [670, 497] on div "Microphone The Microphone is here when it is your turn to talk" at bounding box center [650, 345] width 958 height 553
click at [669, 508] on button "button" at bounding box center [650, 523] width 124 height 71
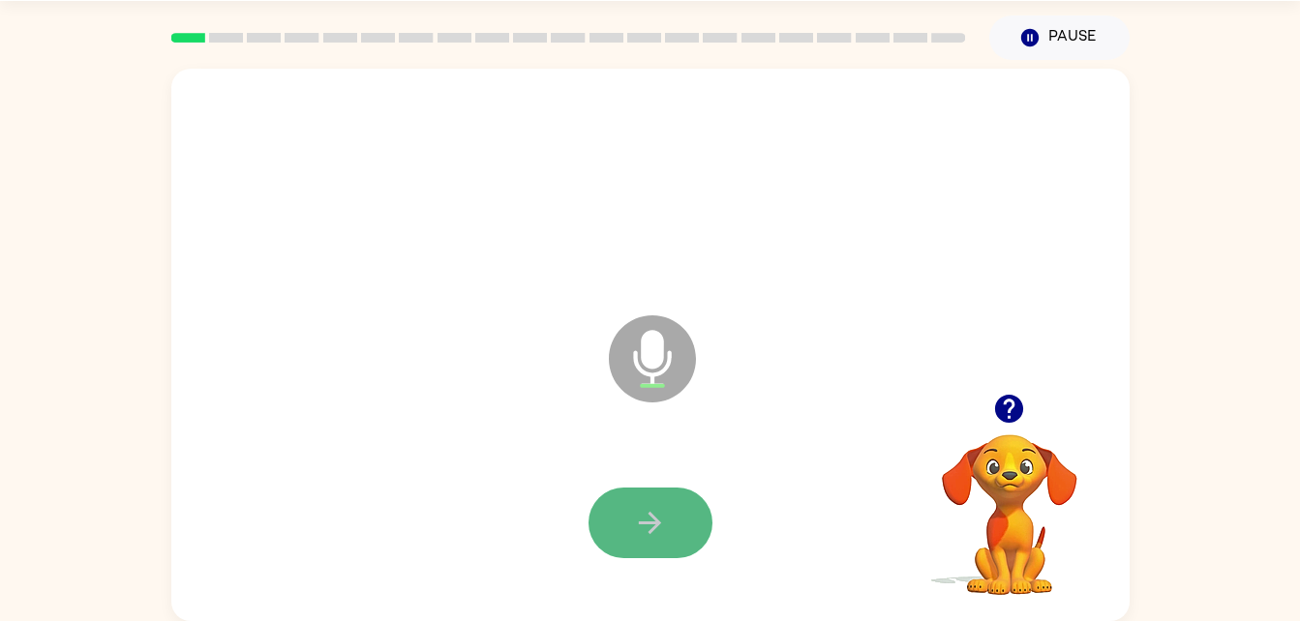
click at [678, 526] on button "button" at bounding box center [650, 523] width 124 height 71
click at [644, 510] on icon "button" at bounding box center [650, 523] width 34 height 34
click at [658, 520] on icon "button" at bounding box center [650, 523] width 34 height 34
click at [662, 546] on button "button" at bounding box center [650, 523] width 124 height 71
click at [659, 522] on icon "button" at bounding box center [650, 523] width 22 height 22
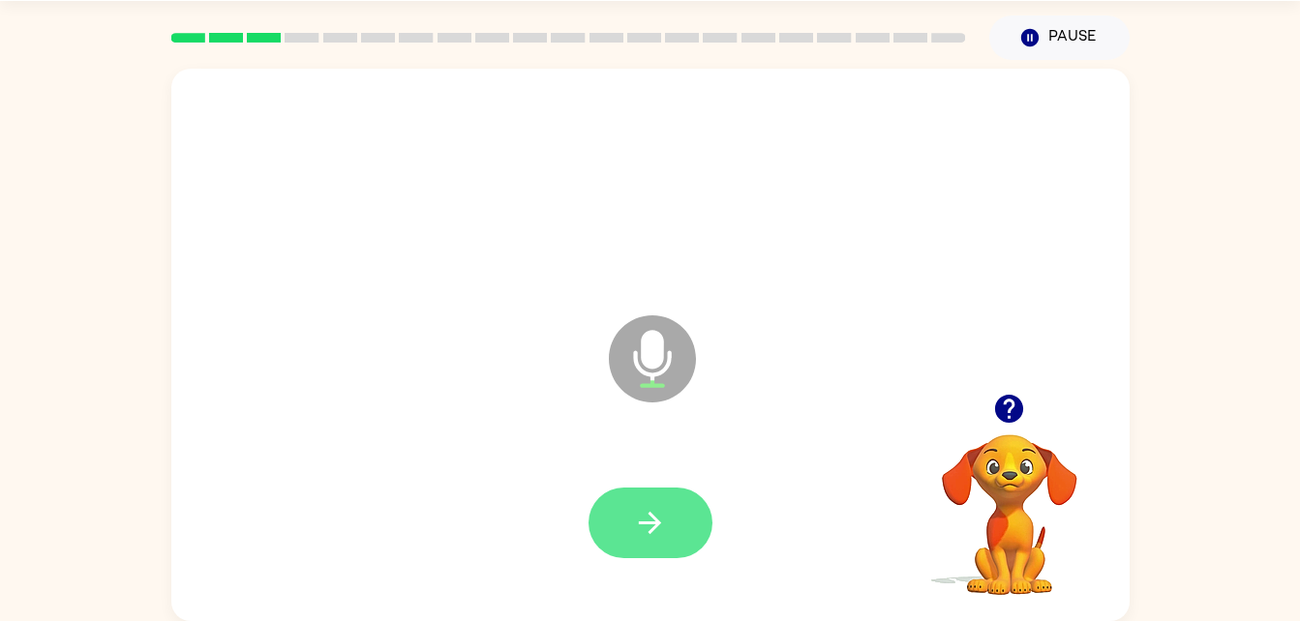
click at [702, 535] on button "button" at bounding box center [650, 523] width 124 height 71
click at [650, 532] on icon "button" at bounding box center [650, 523] width 22 height 22
click at [661, 522] on icon "button" at bounding box center [650, 523] width 34 height 34
click at [653, 513] on icon "button" at bounding box center [650, 523] width 34 height 34
click at [650, 523] on icon "button" at bounding box center [650, 523] width 22 height 22
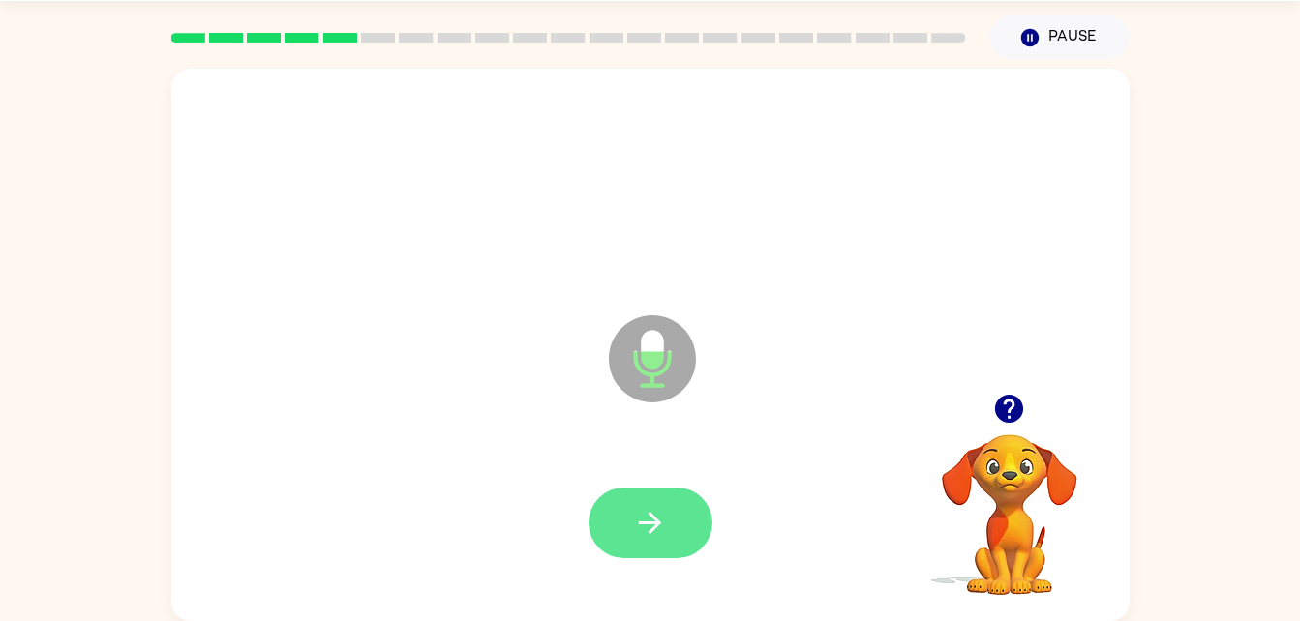
click at [647, 525] on icon "button" at bounding box center [650, 523] width 34 height 34
click at [640, 508] on icon "button" at bounding box center [650, 523] width 34 height 34
click at [632, 538] on button "button" at bounding box center [650, 523] width 124 height 71
click at [658, 535] on icon "button" at bounding box center [650, 523] width 34 height 34
click at [675, 526] on button "button" at bounding box center [650, 523] width 124 height 71
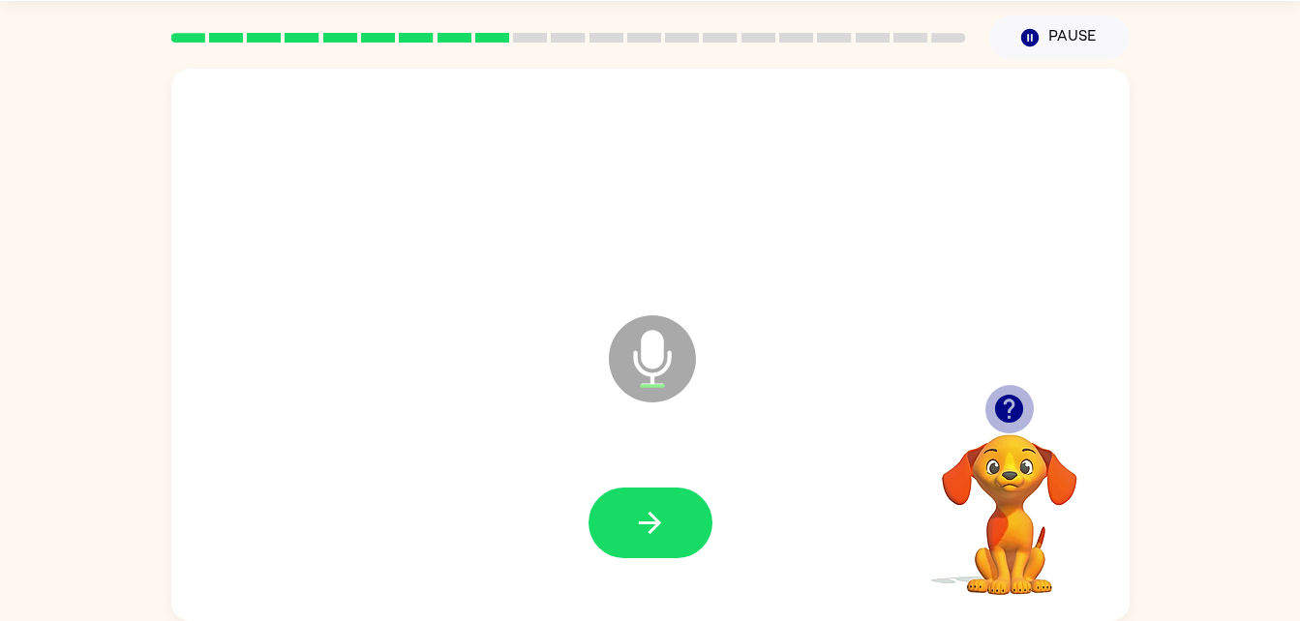
click at [994, 404] on icon "button" at bounding box center [1009, 409] width 34 height 34
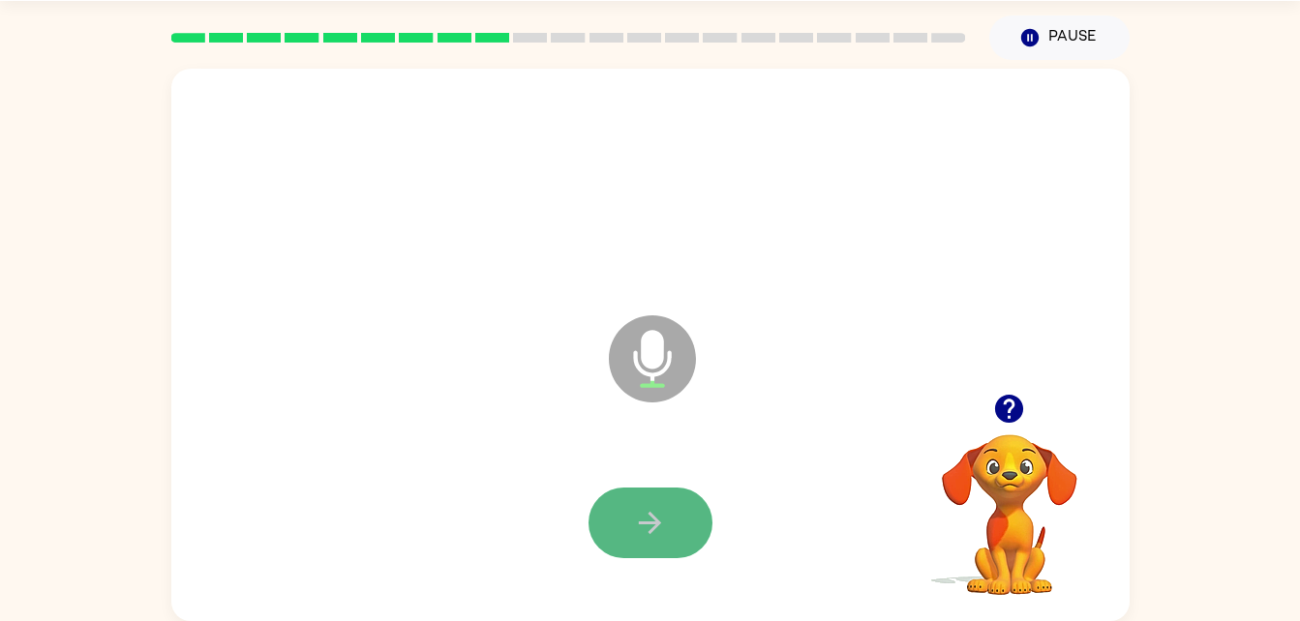
click at [646, 519] on icon "button" at bounding box center [650, 523] width 34 height 34
click at [648, 515] on icon "button" at bounding box center [650, 523] width 34 height 34
click at [643, 511] on icon "button" at bounding box center [650, 523] width 34 height 34
click at [661, 516] on icon "button" at bounding box center [650, 523] width 34 height 34
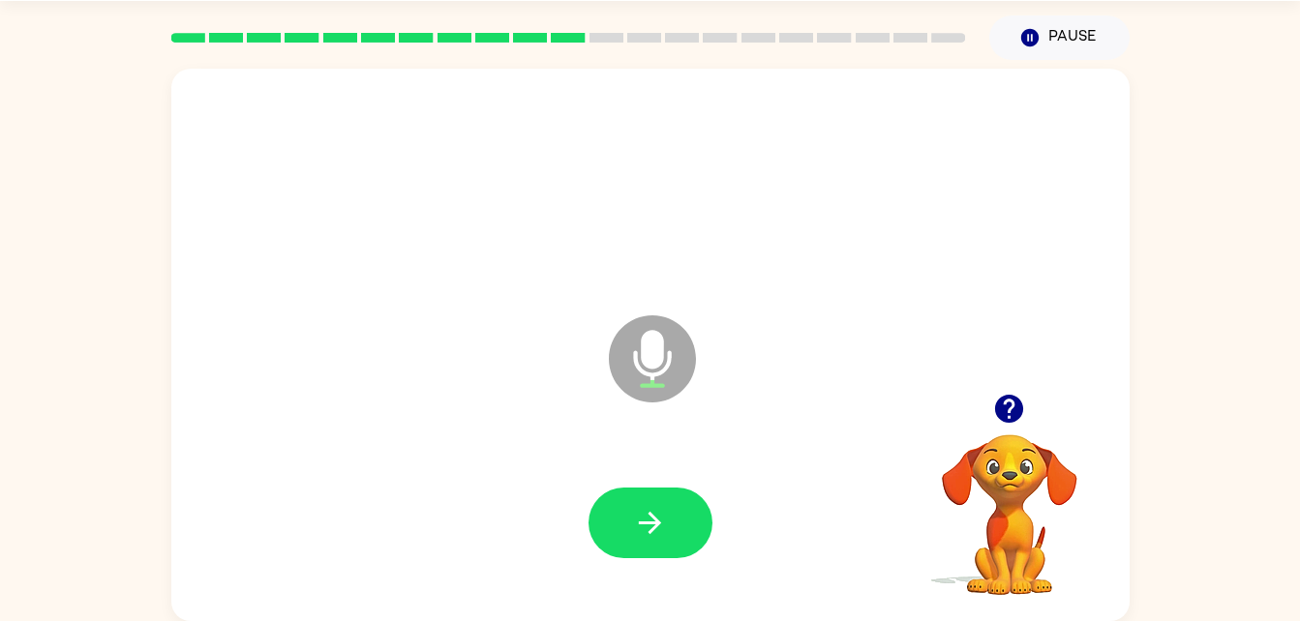
click at [661, 516] on icon "button" at bounding box center [650, 523] width 34 height 34
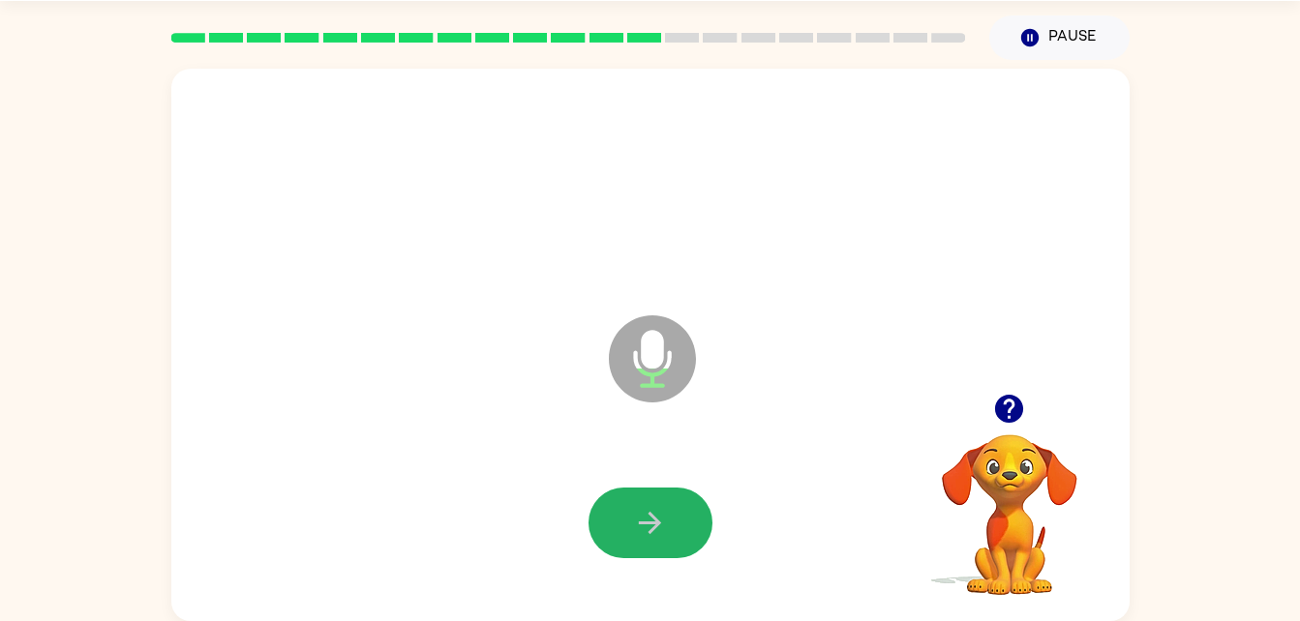
click at [661, 516] on icon "button" at bounding box center [650, 523] width 34 height 34
click at [669, 541] on button "button" at bounding box center [650, 523] width 124 height 71
click at [664, 506] on icon "button" at bounding box center [650, 523] width 34 height 34
click at [641, 552] on button "button" at bounding box center [650, 523] width 124 height 71
click at [663, 512] on icon "button" at bounding box center [650, 523] width 34 height 34
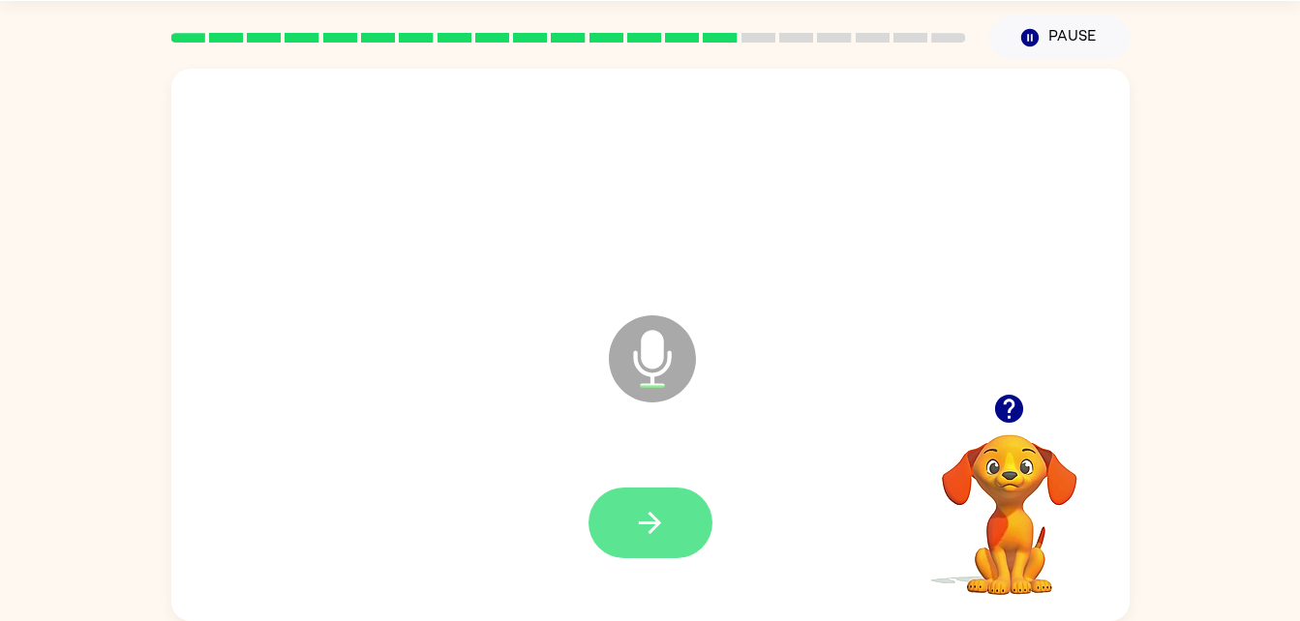
click at [670, 527] on button "button" at bounding box center [650, 523] width 124 height 71
click at [649, 536] on icon "button" at bounding box center [650, 523] width 34 height 34
click at [664, 545] on button "button" at bounding box center [650, 523] width 124 height 71
click at [649, 495] on button "button" at bounding box center [650, 523] width 124 height 71
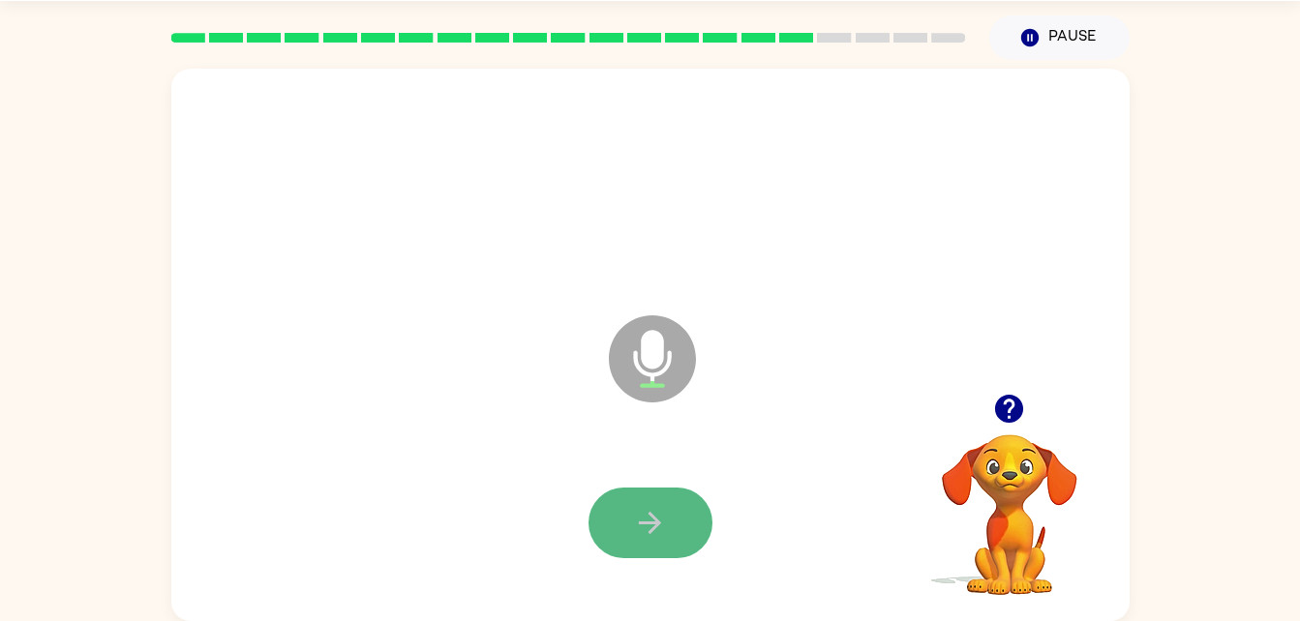
click at [661, 516] on icon "button" at bounding box center [650, 523] width 34 height 34
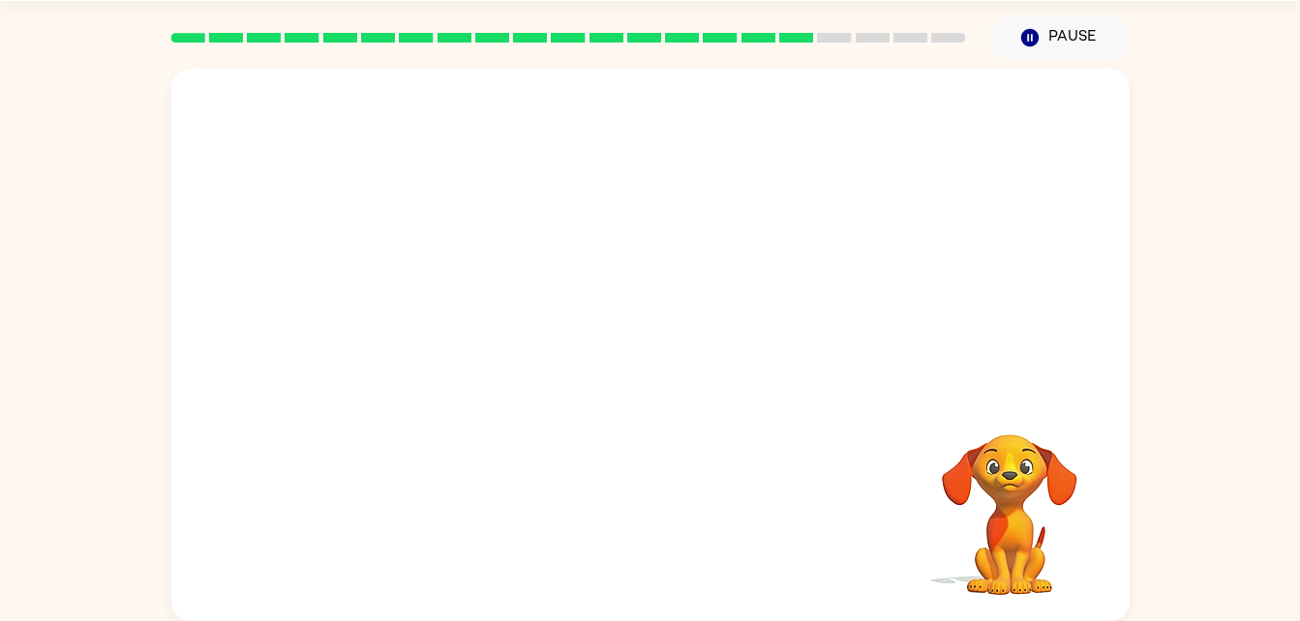
click at [1104, 389] on div at bounding box center [650, 345] width 958 height 553
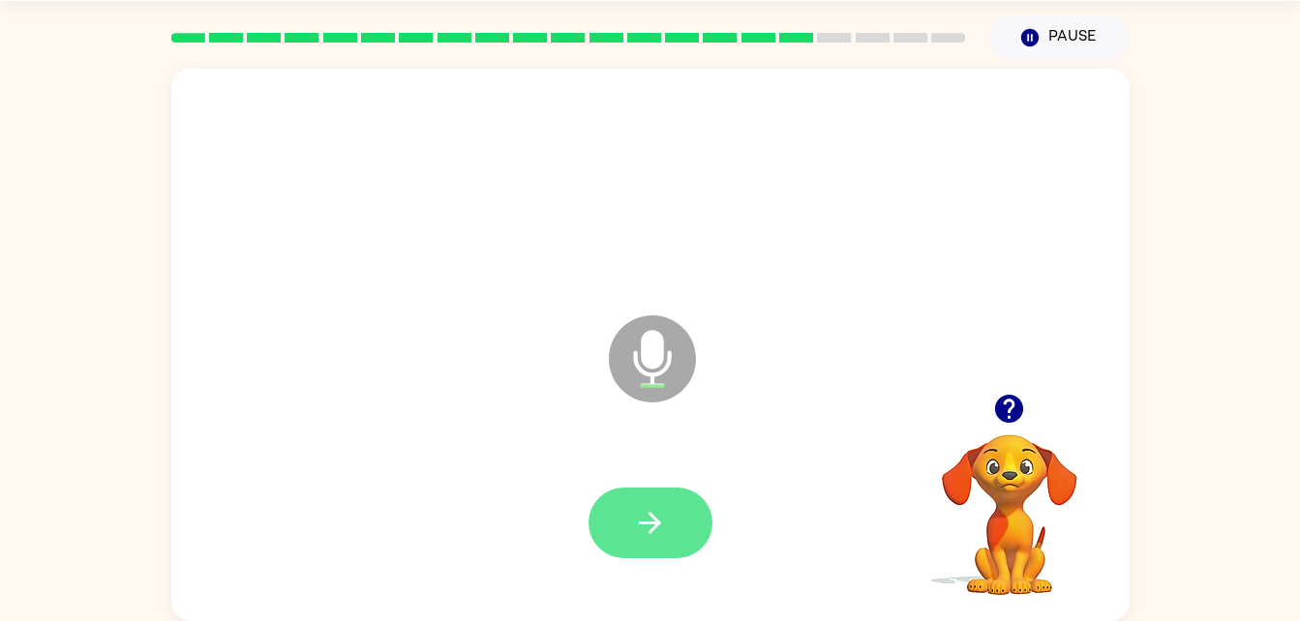
click at [602, 507] on button "button" at bounding box center [650, 523] width 124 height 71
click at [658, 511] on icon "button" at bounding box center [650, 523] width 34 height 34
click at [636, 506] on icon "button" at bounding box center [650, 523] width 34 height 34
click at [659, 523] on icon "button" at bounding box center [650, 523] width 22 height 22
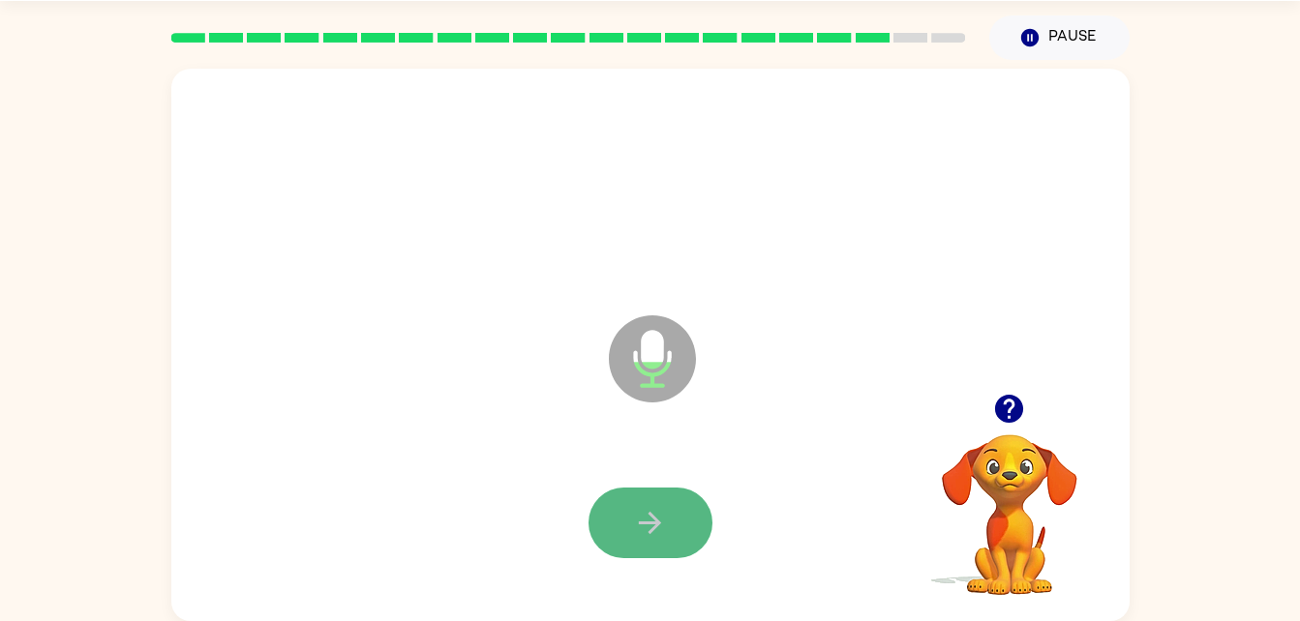
click at [638, 527] on icon "button" at bounding box center [650, 523] width 34 height 34
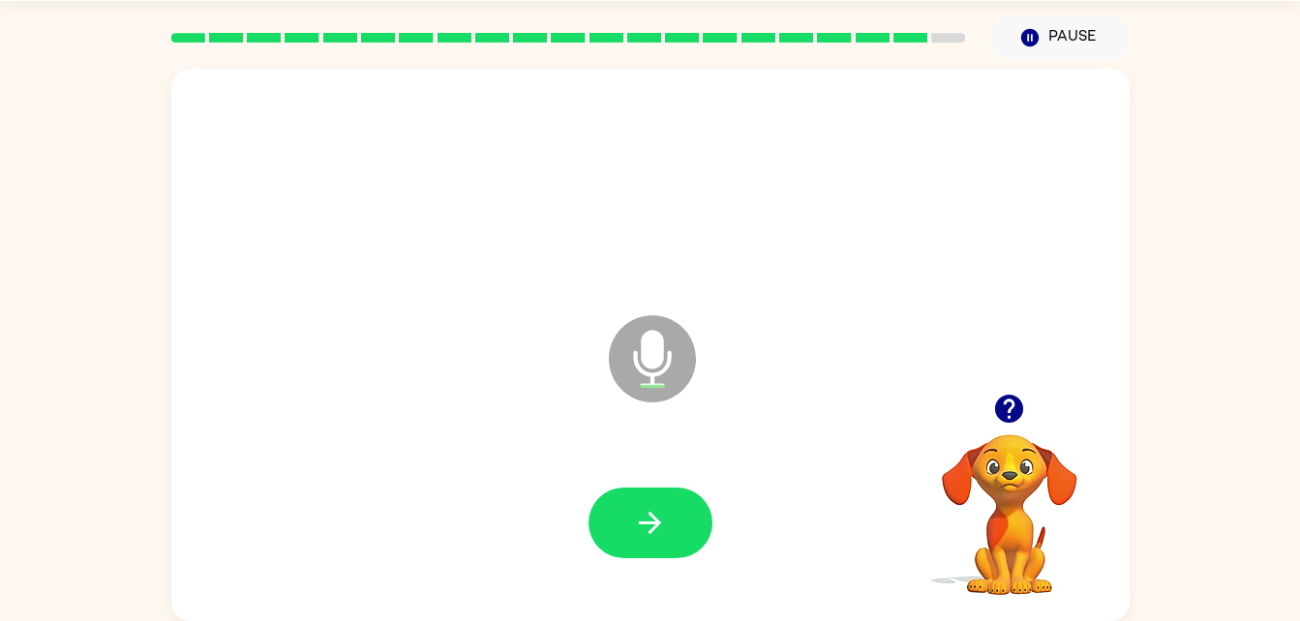
click at [638, 527] on icon "button" at bounding box center [650, 523] width 34 height 34
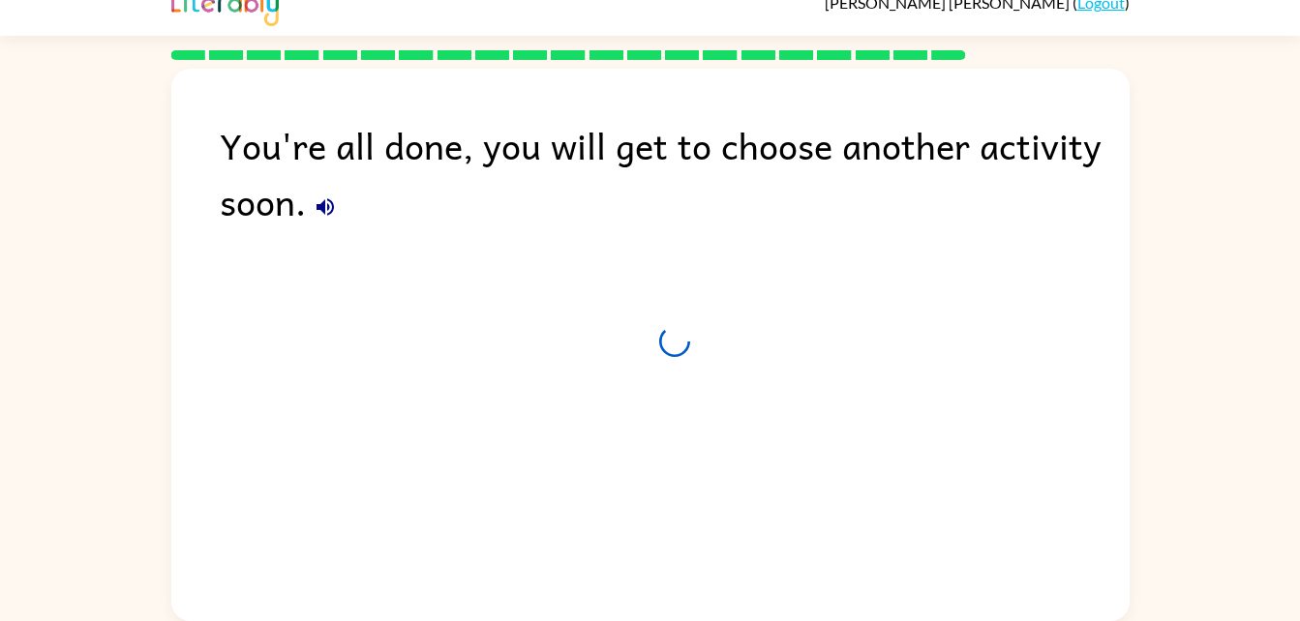
scroll to position [24, 0]
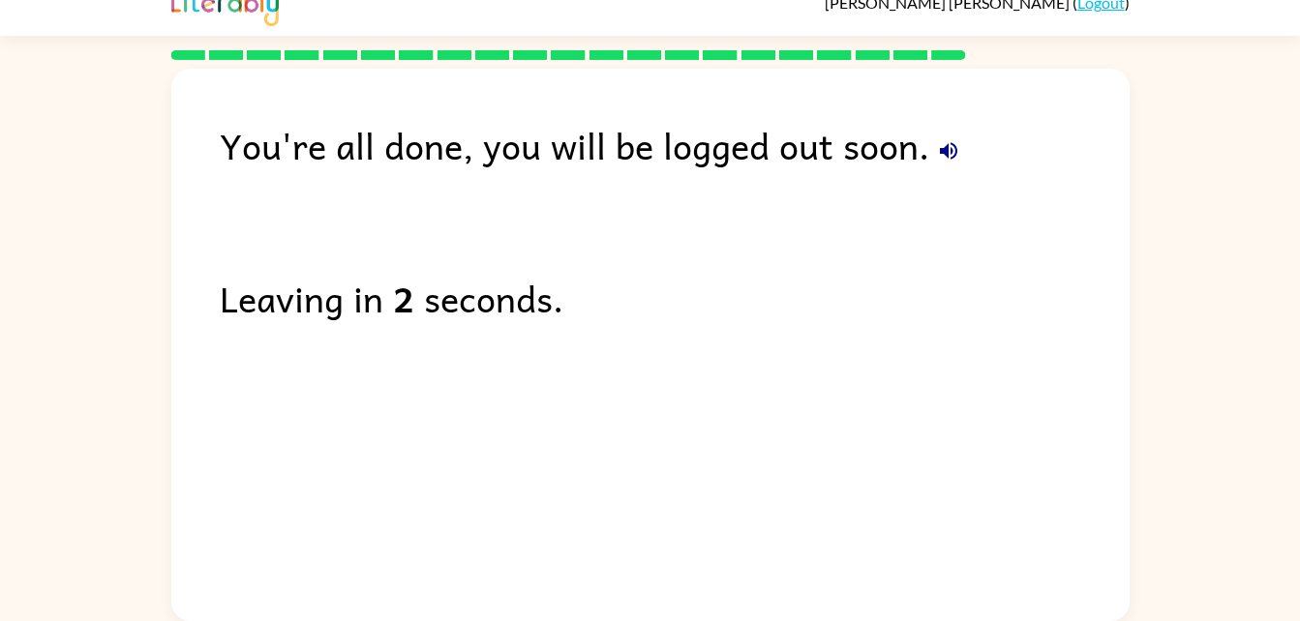
click at [925, 142] on div "You're all done, you will be logged out soon." at bounding box center [675, 145] width 910 height 56
click at [929, 157] on button "button" at bounding box center [948, 151] width 39 height 39
